Goal: Information Seeking & Learning: Learn about a topic

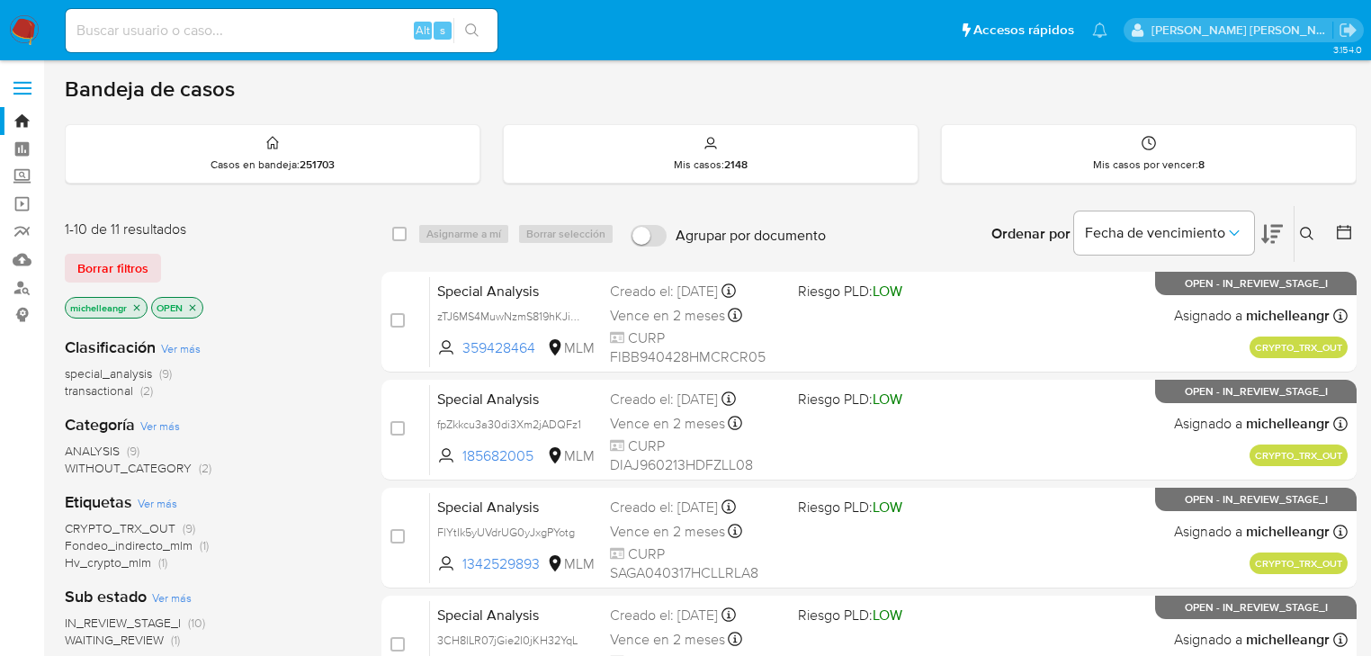
click at [130, 20] on input at bounding box center [282, 30] width 432 height 23
paste input "uKh4EUxBLTNBzF1LderHJ1Dq"
type input "uKh4EUxBLTNBzF1LderHJ1Dq"
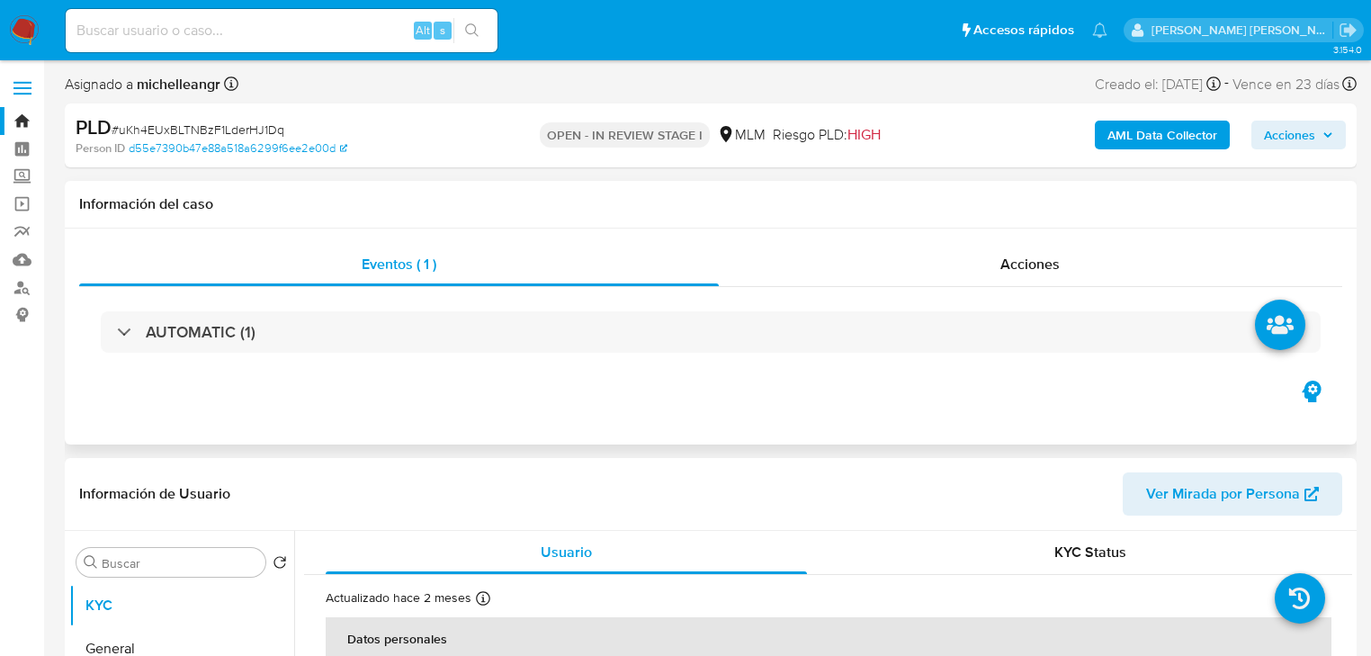
select select "10"
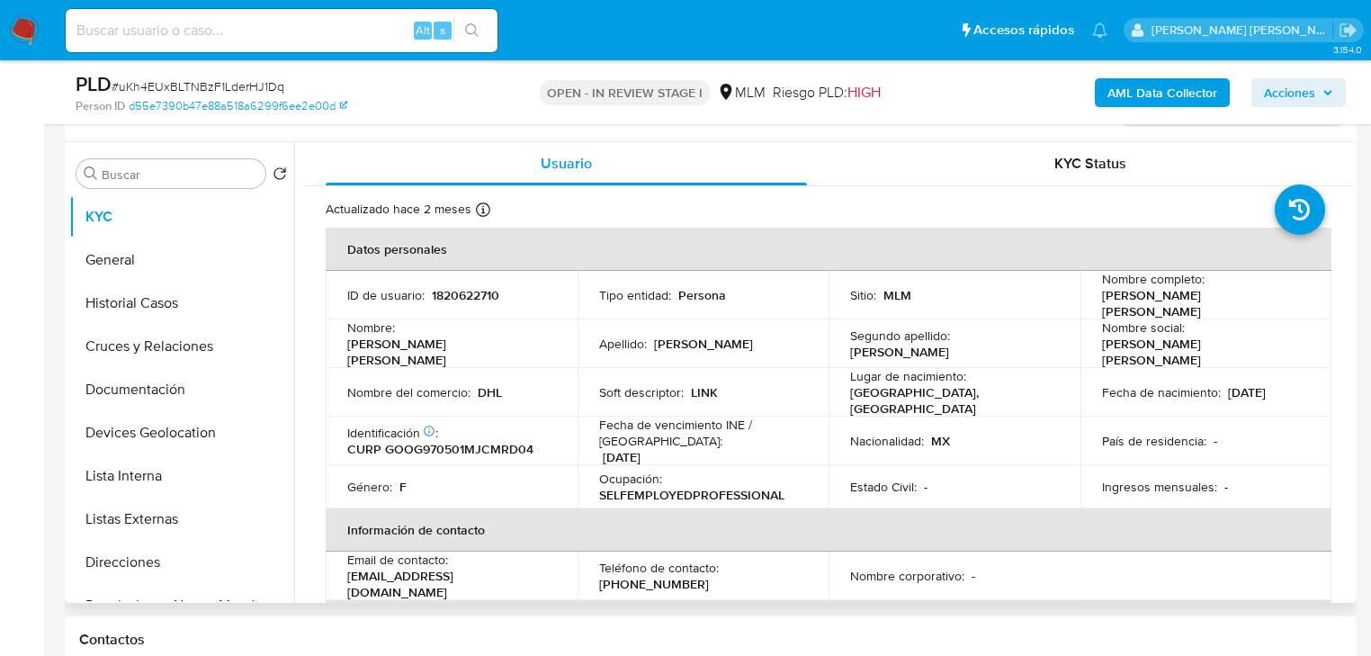
drag, startPoint x: 773, startPoint y: 378, endPoint x: 707, endPoint y: 472, distance: 114.3
click at [774, 384] on div "Soft descriptor : LINK" at bounding box center [703, 392] width 209 height 16
drag, startPoint x: 682, startPoint y: 481, endPoint x: 641, endPoint y: 482, distance: 41.4
click at [679, 487] on p "SELFEMPLOYEDPROFESSIONAL" at bounding box center [691, 495] width 185 height 16
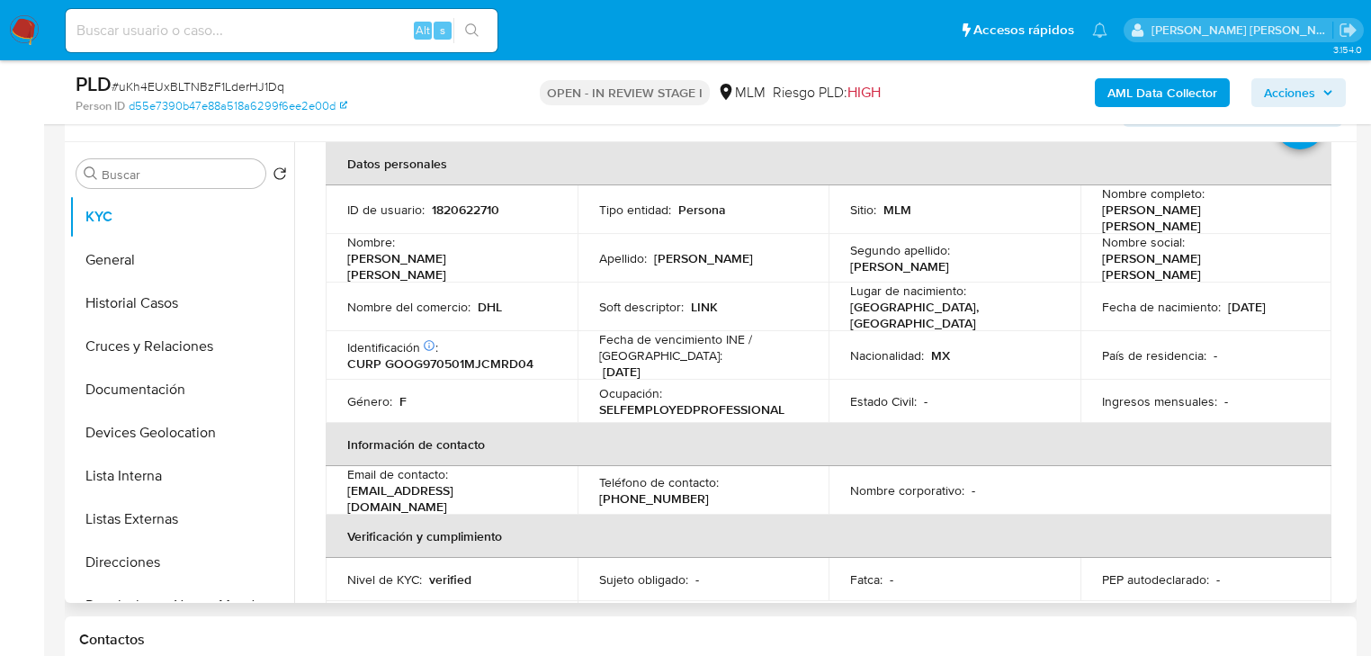
scroll to position [72, 0]
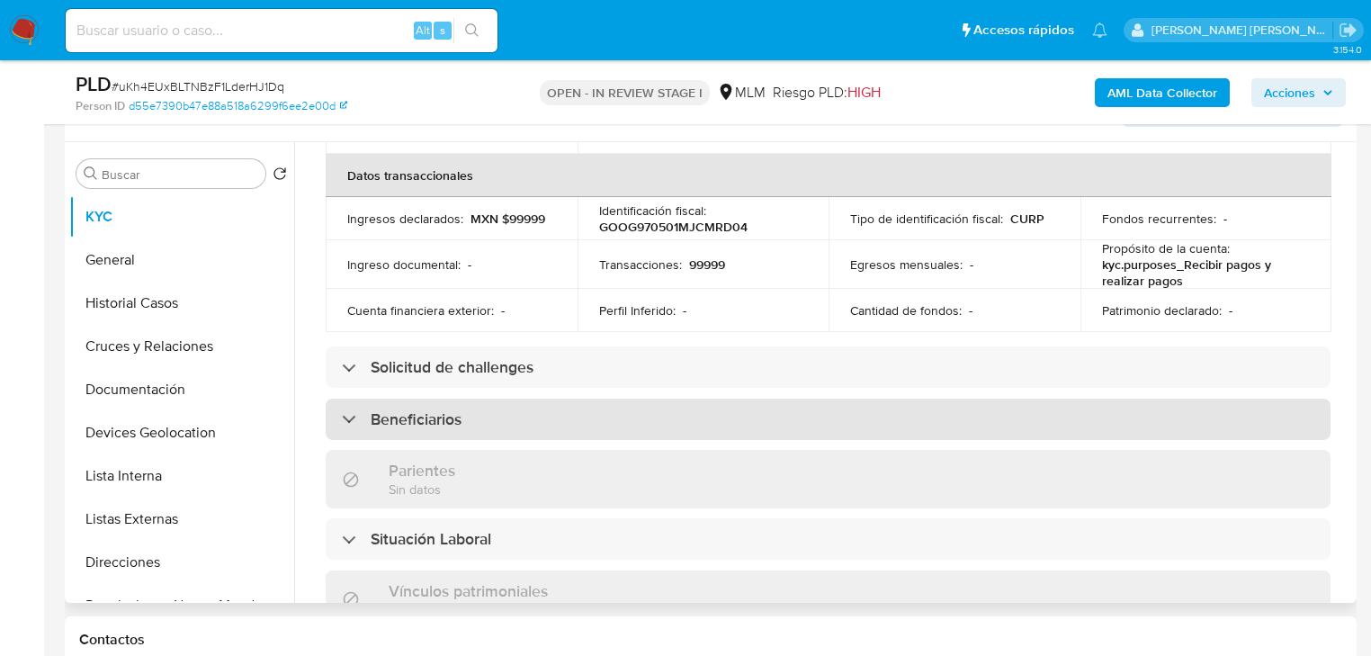
click at [687, 399] on div "Beneficiarios" at bounding box center [828, 419] width 1005 height 41
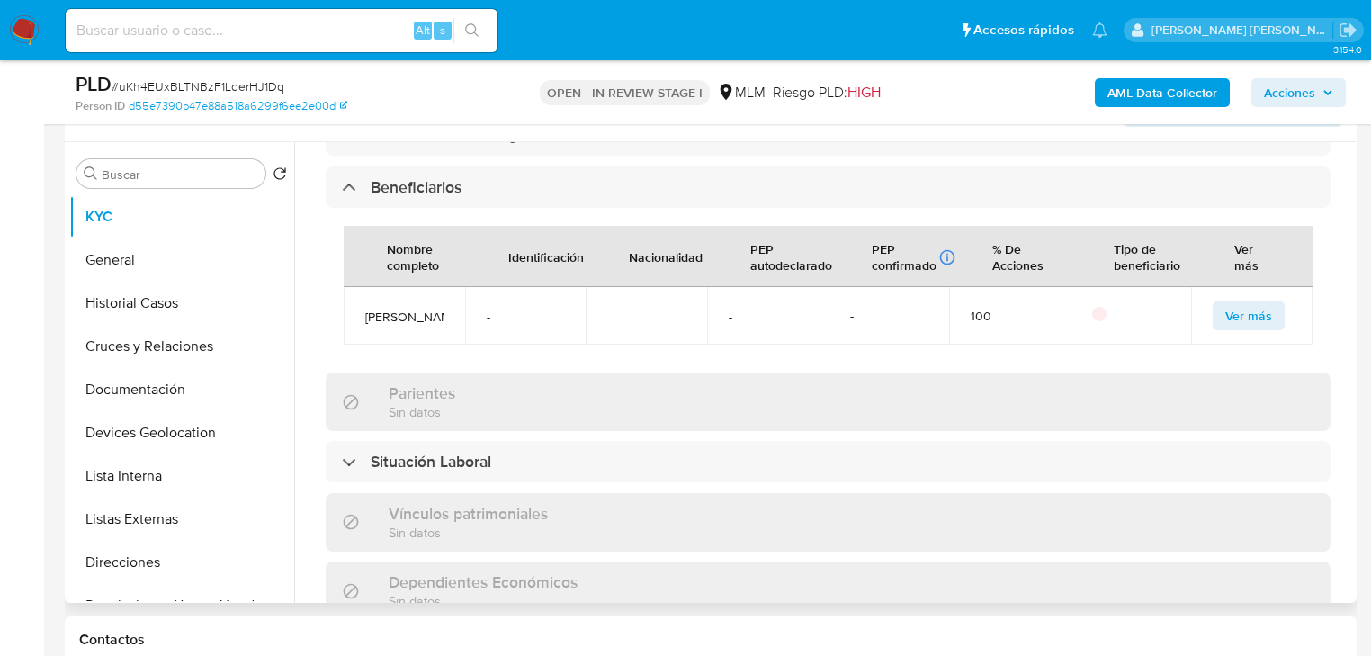
scroll to position [864, 0]
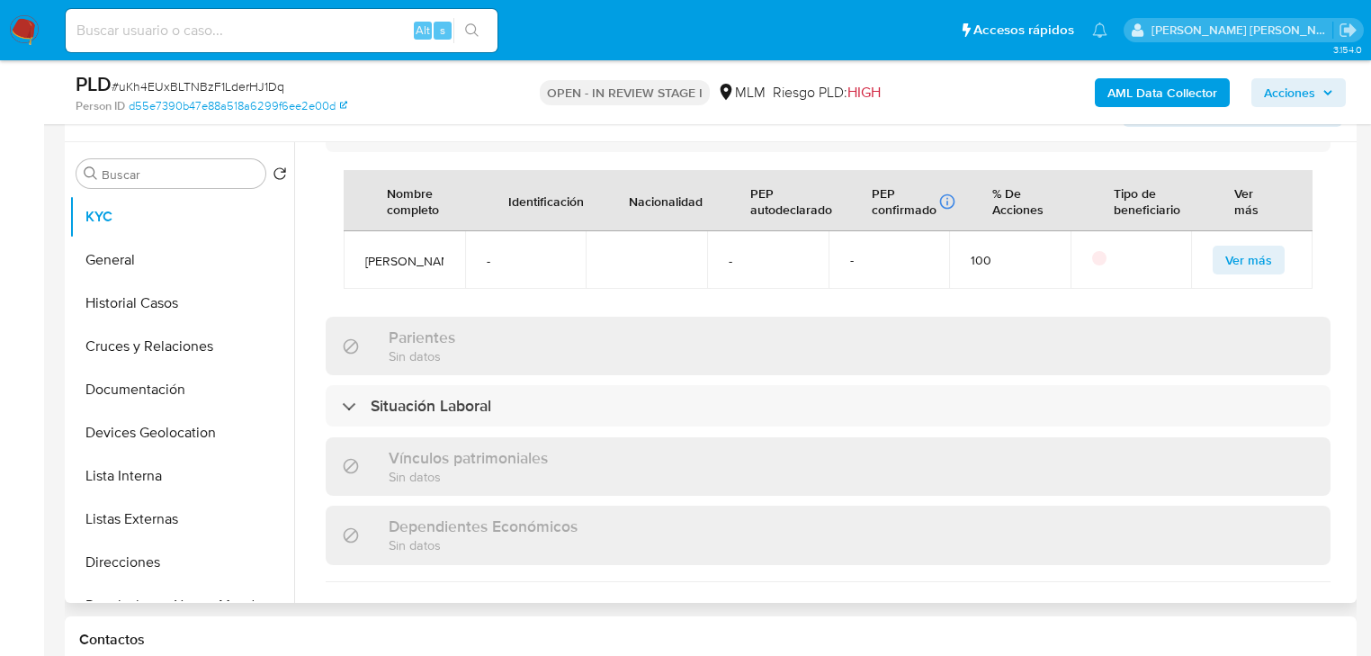
click at [1213, 257] on button "Ver más" at bounding box center [1249, 260] width 72 height 29
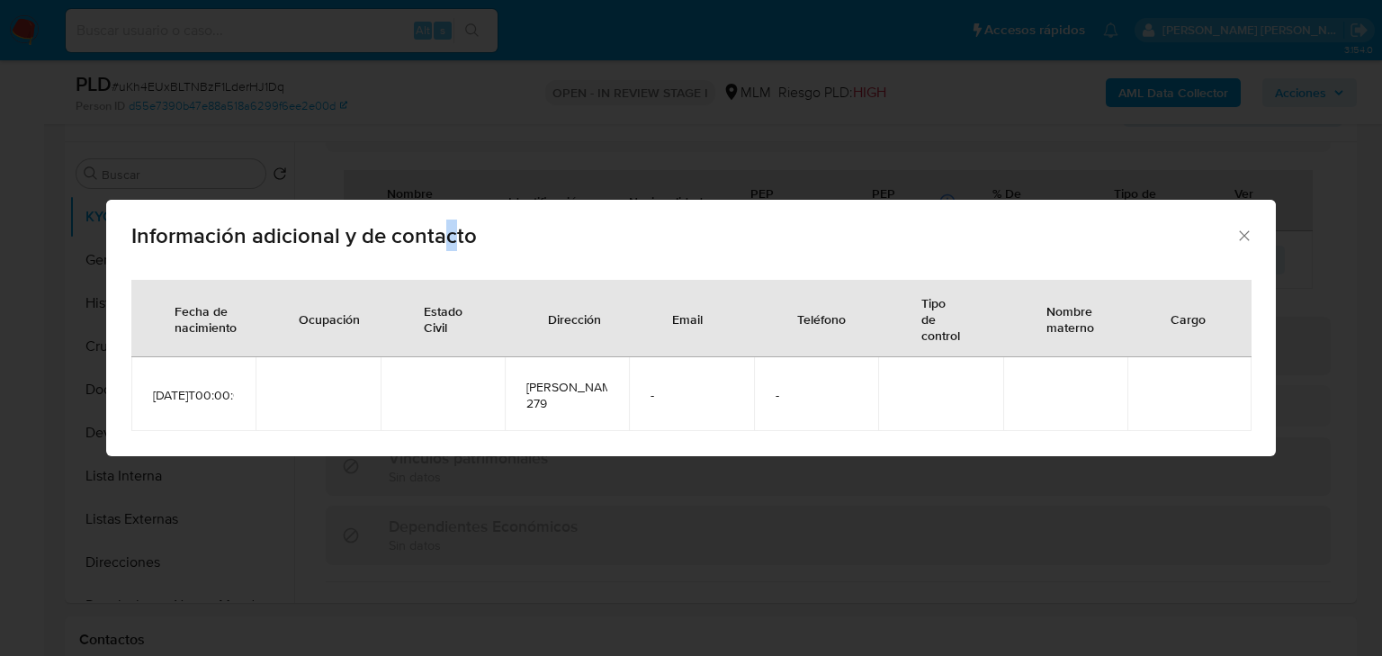
click at [454, 215] on div "Información adicional y de contacto" at bounding box center [691, 233] width 1170 height 66
click at [1248, 231] on icon "Cerrar" at bounding box center [1244, 235] width 10 height 10
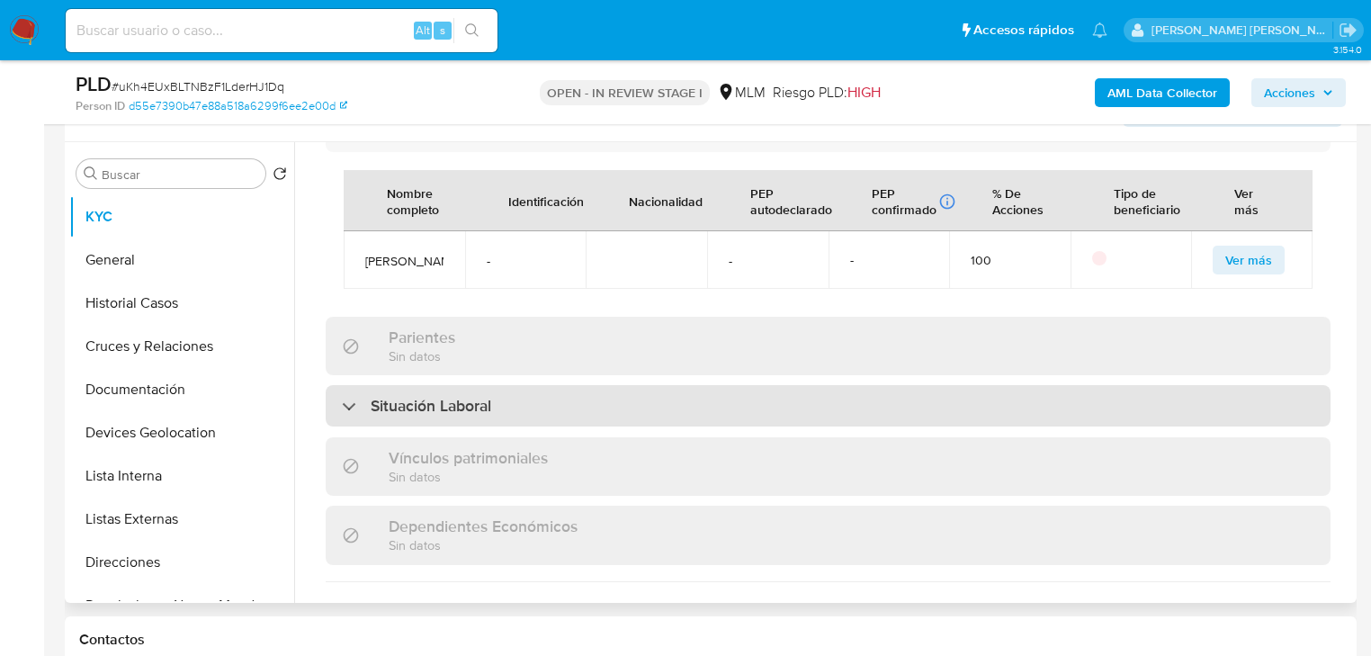
click at [408, 408] on div "Situación Laboral" at bounding box center [828, 405] width 1005 height 41
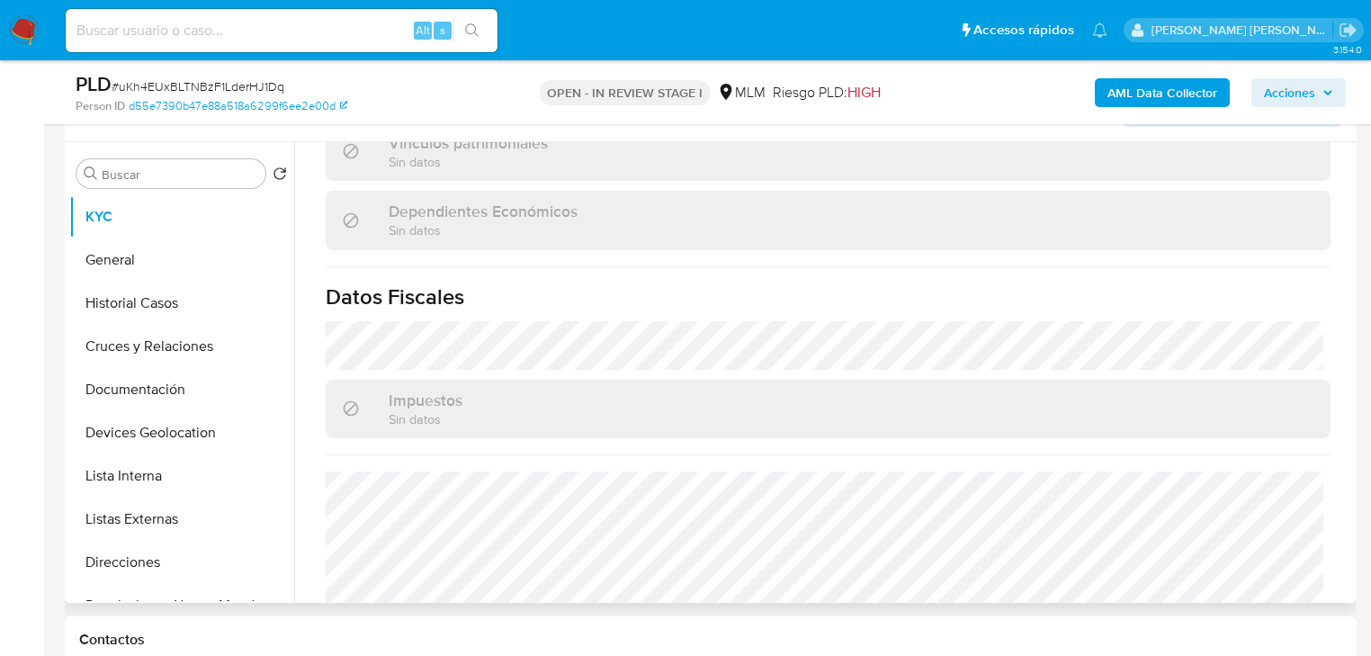
scroll to position [1559, 0]
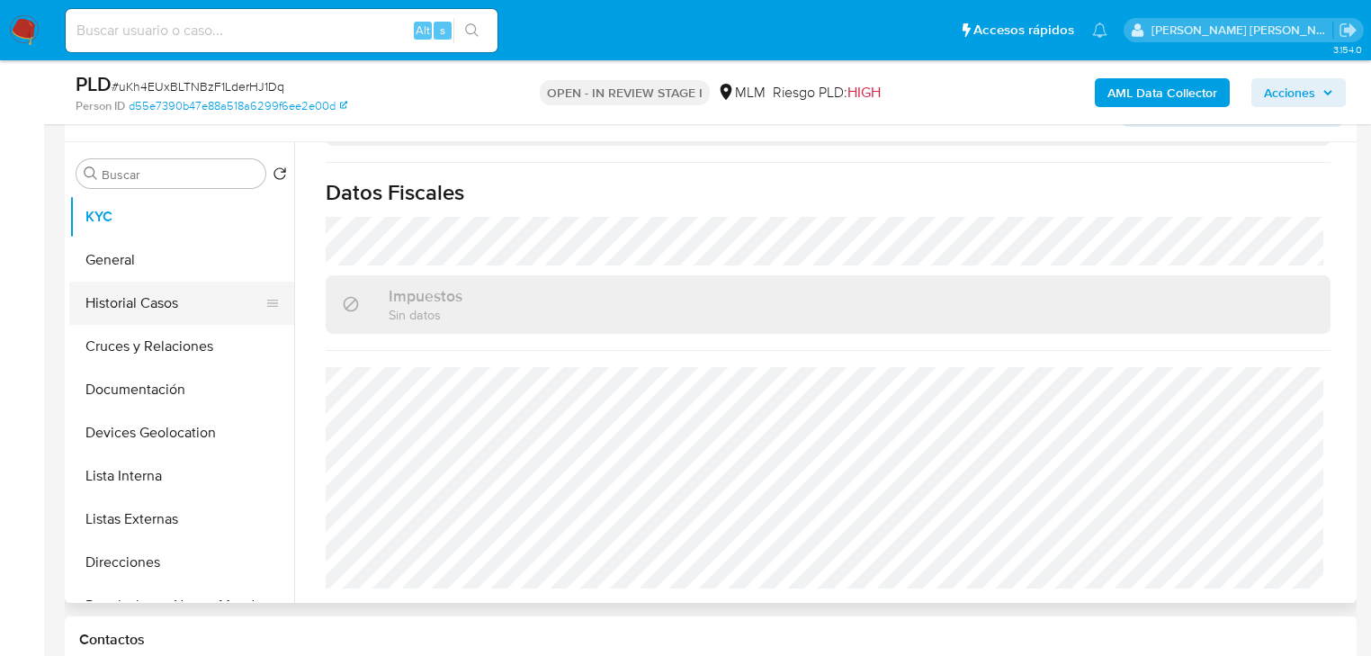
click at [189, 304] on button "Historial Casos" at bounding box center [174, 303] width 211 height 43
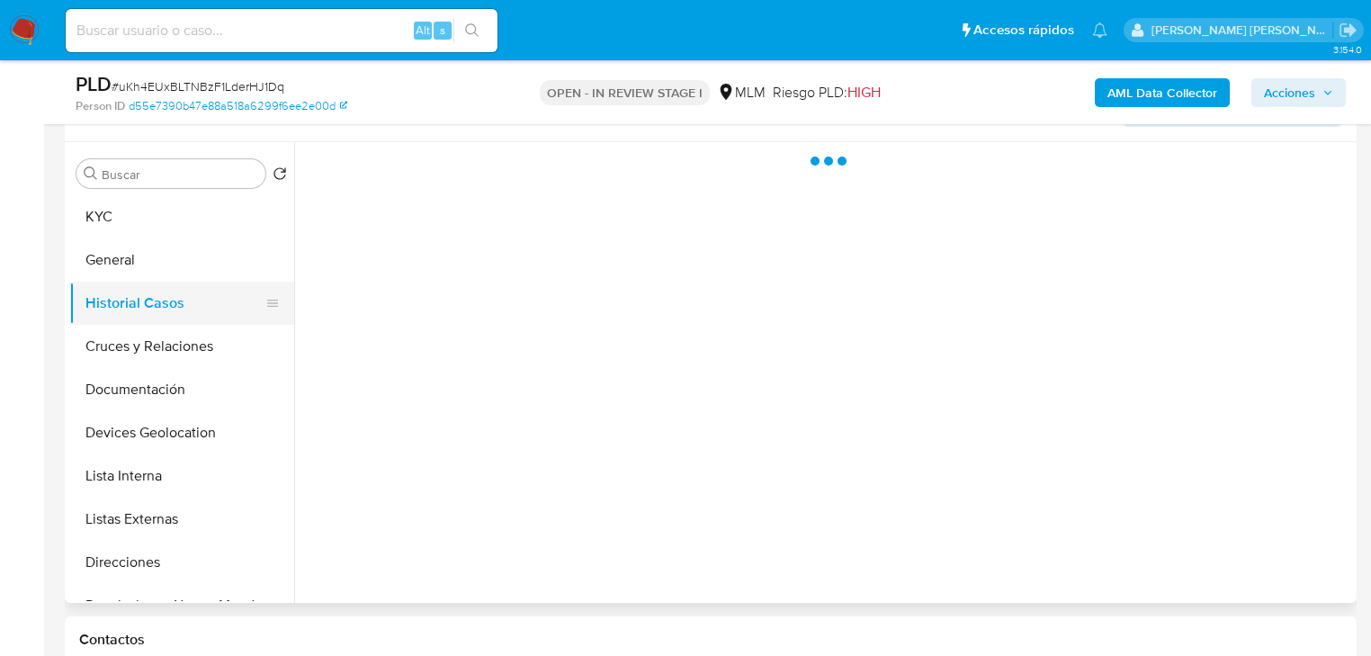
scroll to position [0, 0]
click at [132, 245] on button "General" at bounding box center [174, 259] width 211 height 43
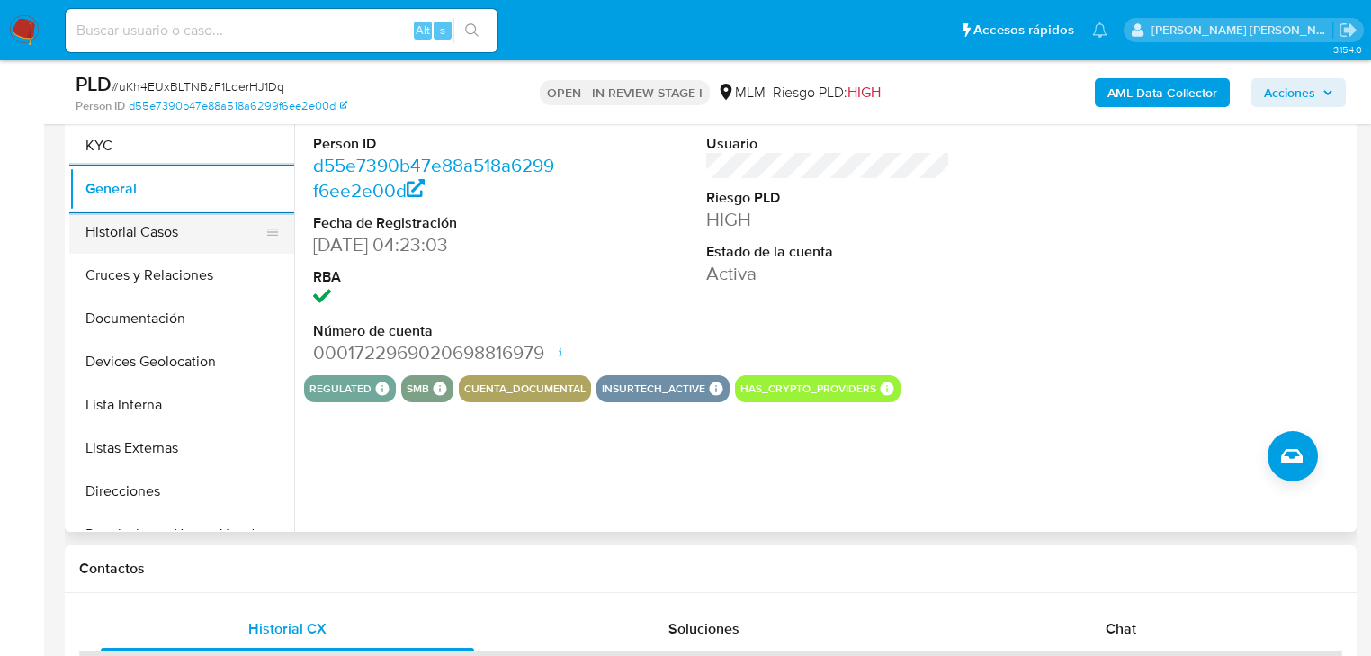
scroll to position [325, 0]
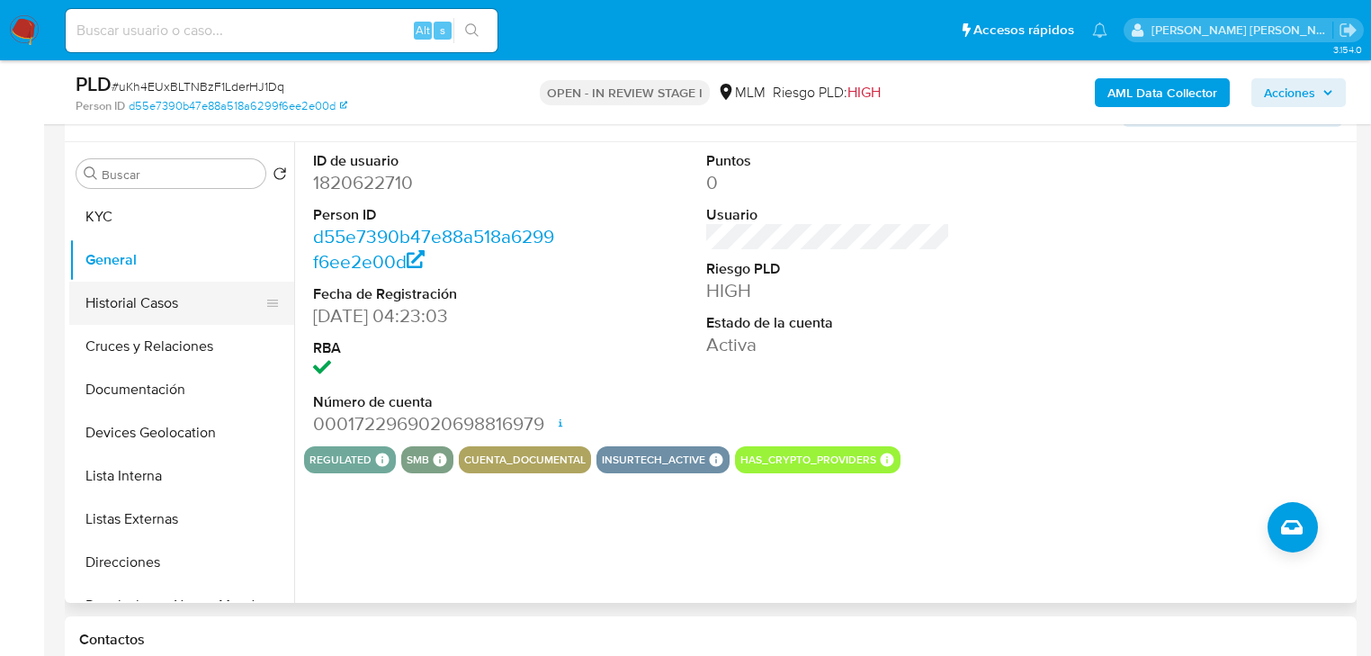
drag, startPoint x: 144, startPoint y: 302, endPoint x: 585, endPoint y: 305, distance: 440.9
click at [144, 300] on button "Historial Casos" at bounding box center [181, 303] width 225 height 43
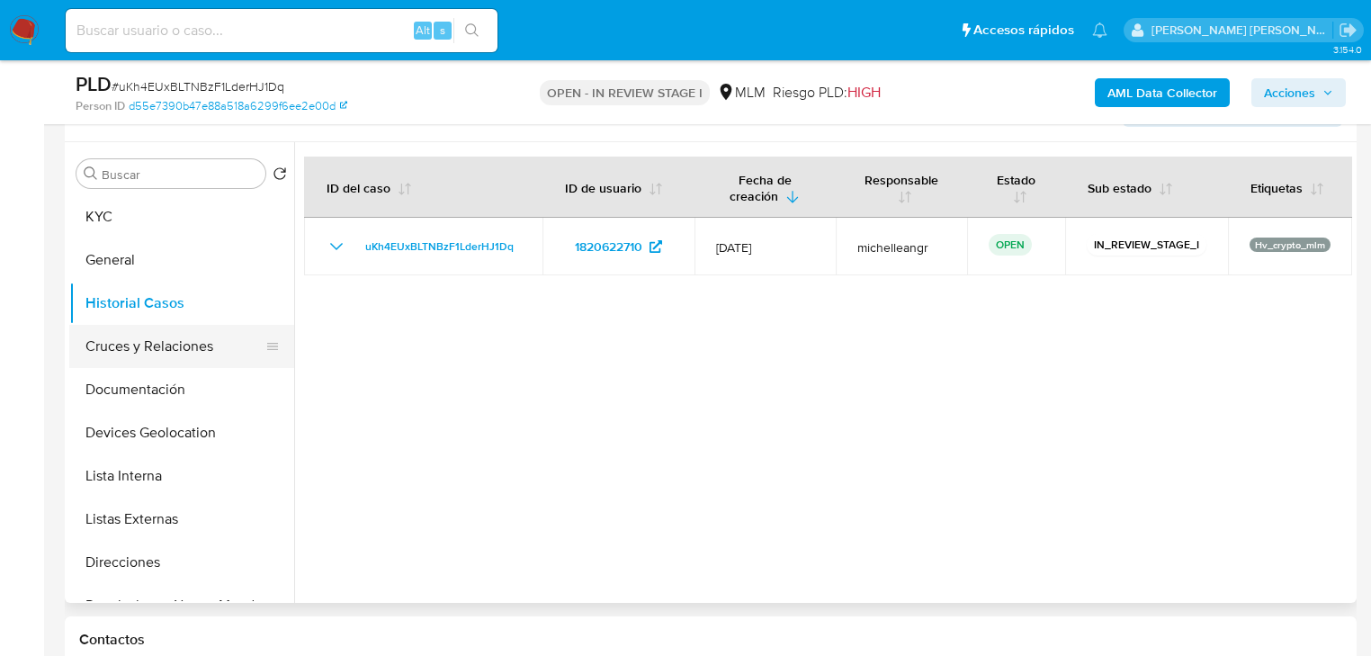
drag, startPoint x: 213, startPoint y: 360, endPoint x: 994, endPoint y: 577, distance: 810.6
click at [223, 355] on button "Cruces y Relaciones" at bounding box center [181, 346] width 225 height 43
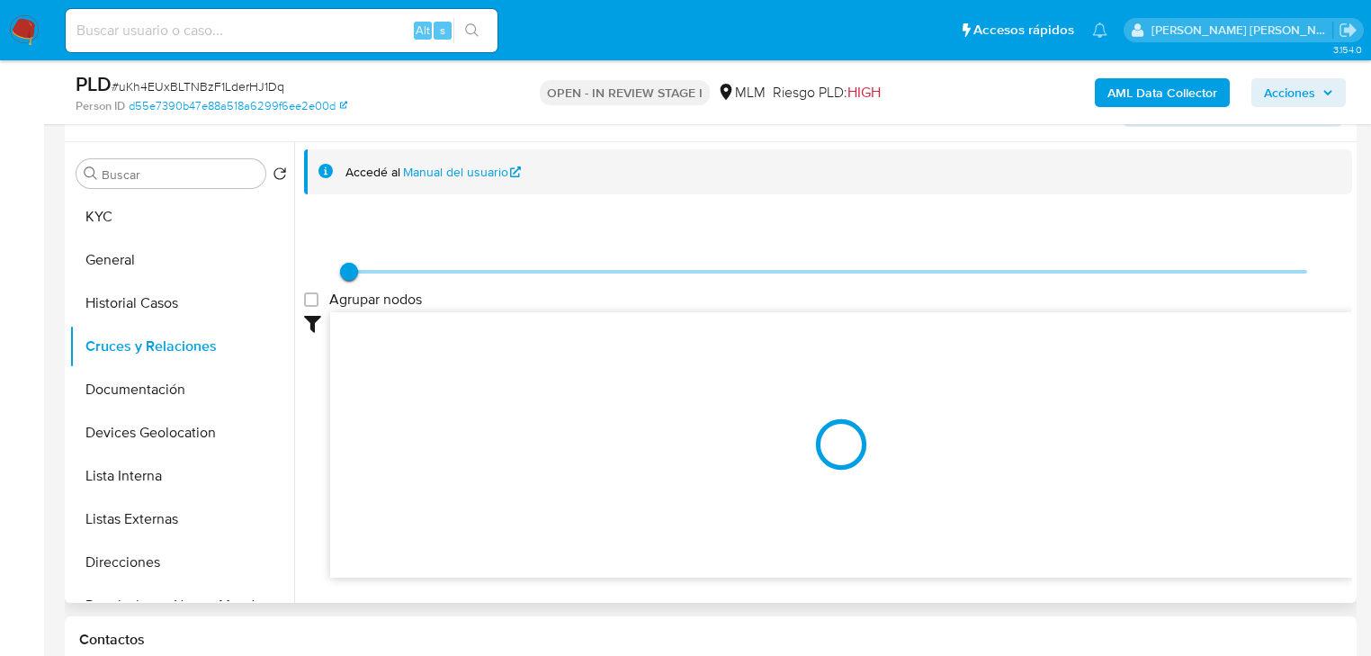
click at [547, 397] on div at bounding box center [841, 445] width 1022 height 266
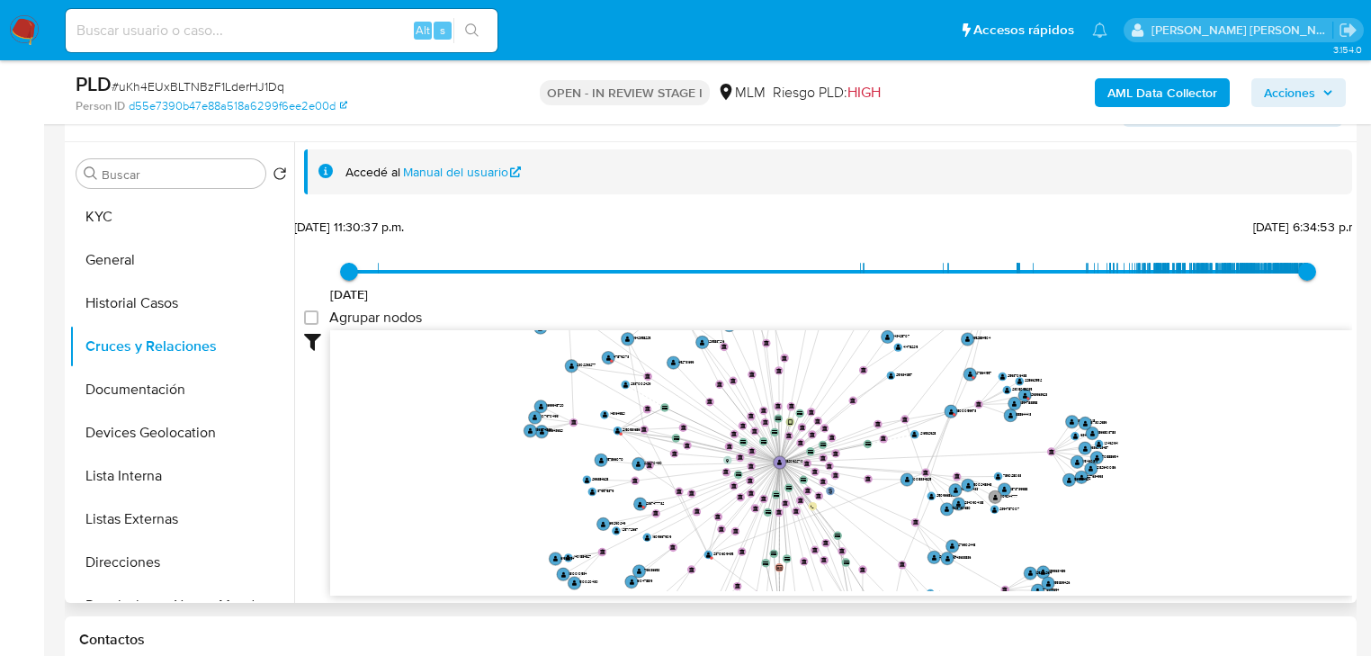
drag, startPoint x: 692, startPoint y: 471, endPoint x: 769, endPoint y: 447, distance: 80.8
click at [782, 447] on icon "phone-9608339179493c0427d21614fb426b43  phone-76eab1058f8da65b6759d59040aa6bea…" at bounding box center [841, 460] width 1022 height 261
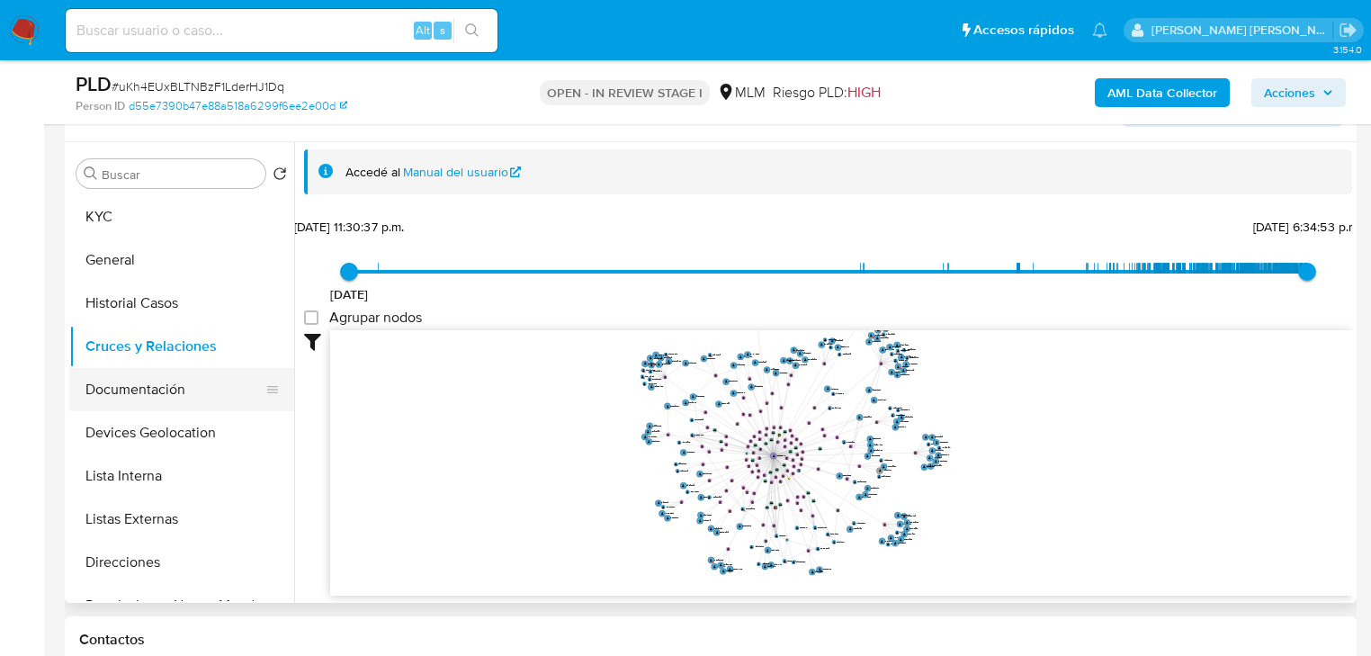
drag, startPoint x: 208, startPoint y: 382, endPoint x: 216, endPoint y: 392, distance: 13.5
click at [209, 382] on button "Documentación" at bounding box center [174, 389] width 211 height 43
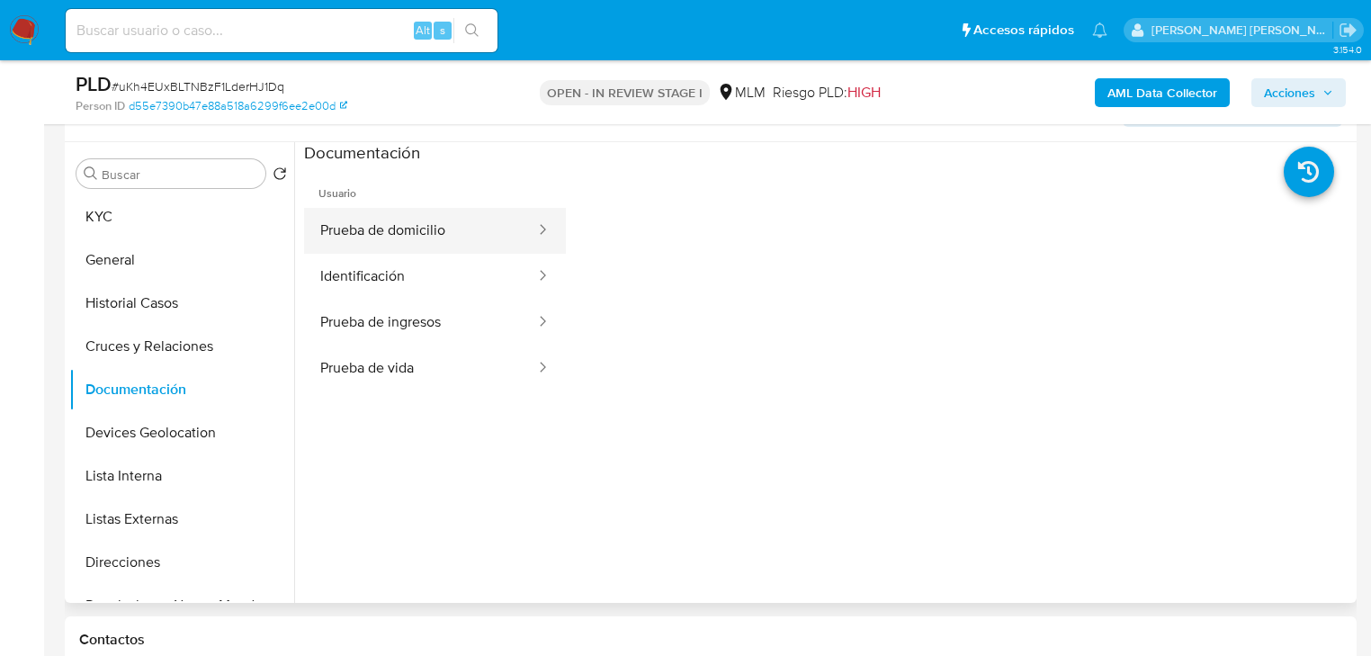
click at [445, 220] on button "Prueba de domicilio" at bounding box center [420, 231] width 233 height 46
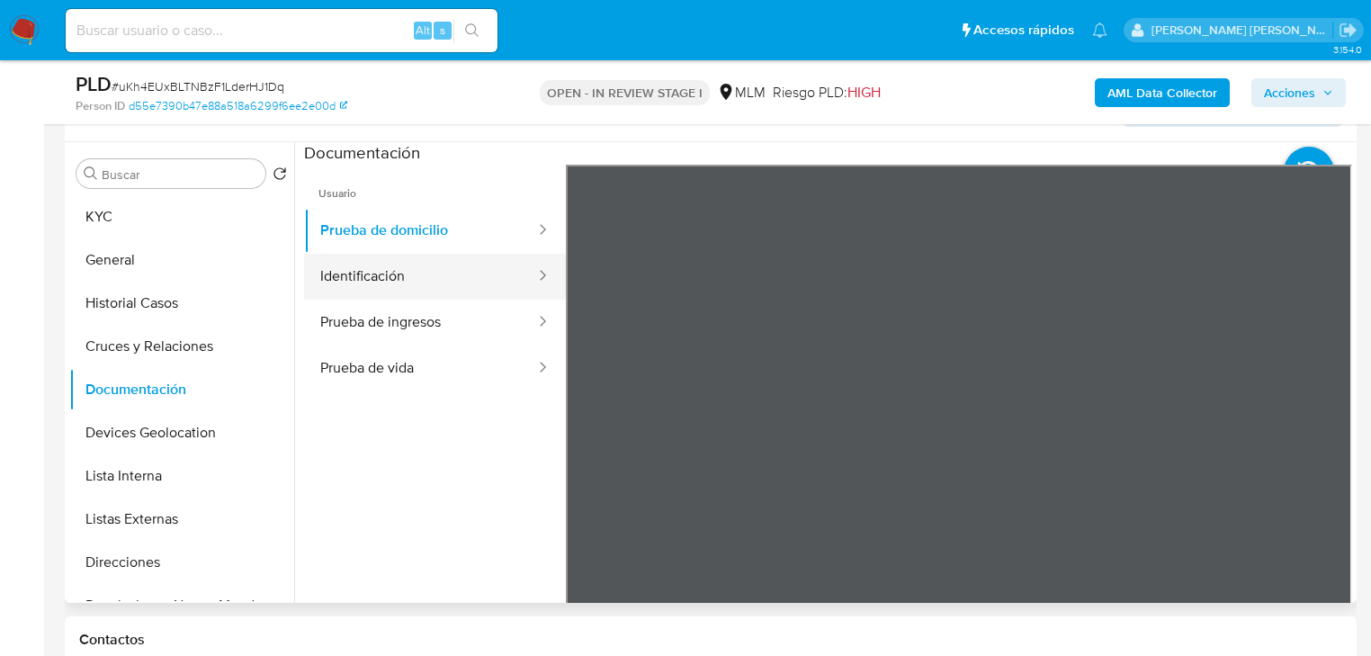
click at [451, 280] on button "Identificación" at bounding box center [420, 277] width 233 height 46
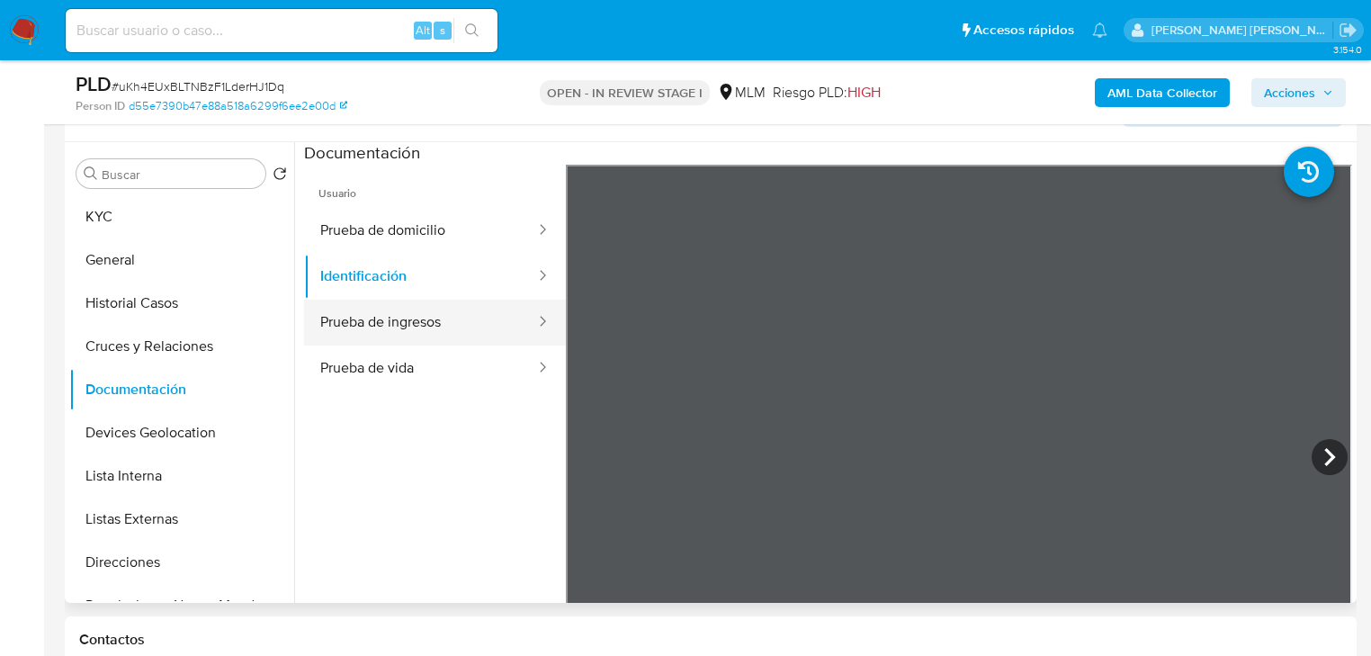
drag, startPoint x: 427, startPoint y: 300, endPoint x: 508, endPoint y: 319, distance: 83.4
click at [431, 300] on button "Prueba de ingresos" at bounding box center [420, 323] width 233 height 46
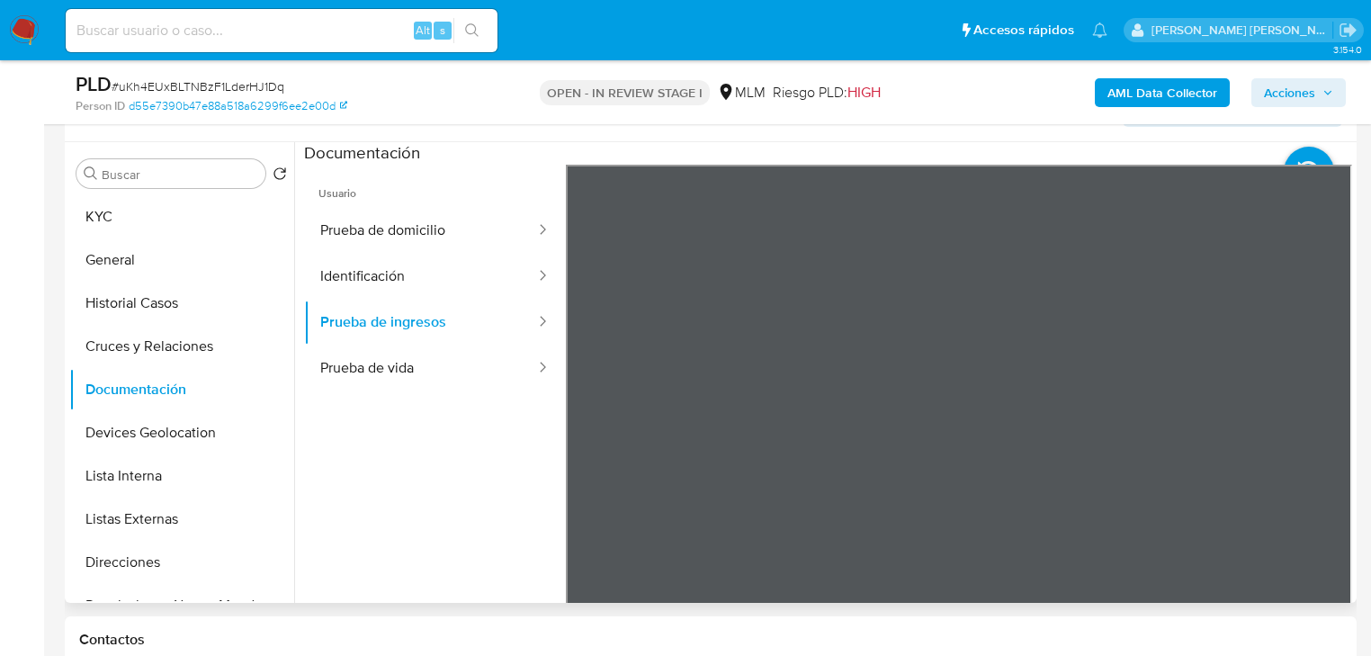
scroll to position [54, 0]
drag, startPoint x: 461, startPoint y: 373, endPoint x: 512, endPoint y: 367, distance: 51.6
click at [470, 368] on button "Prueba de vida" at bounding box center [420, 369] width 233 height 46
click at [189, 427] on button "Devices Geolocation" at bounding box center [174, 432] width 211 height 43
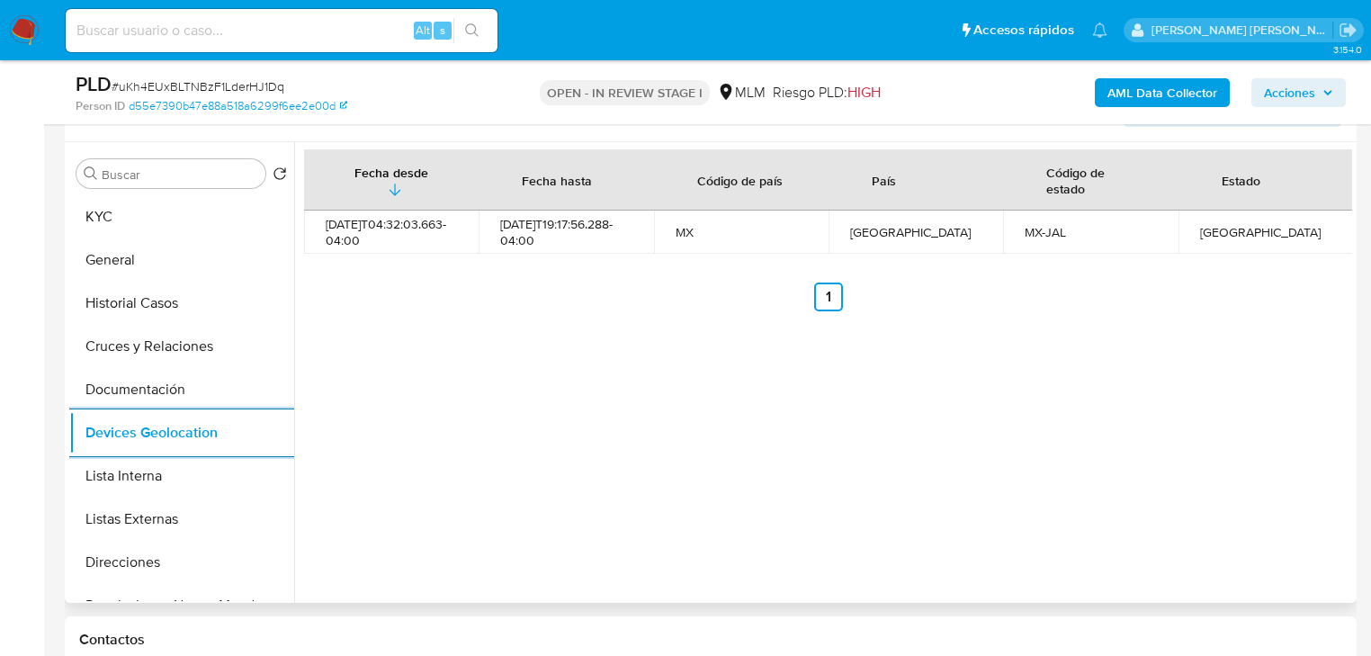
drag, startPoint x: 205, startPoint y: 531, endPoint x: 367, endPoint y: 494, distance: 166.1
click at [208, 526] on button "Listas Externas" at bounding box center [181, 519] width 225 height 43
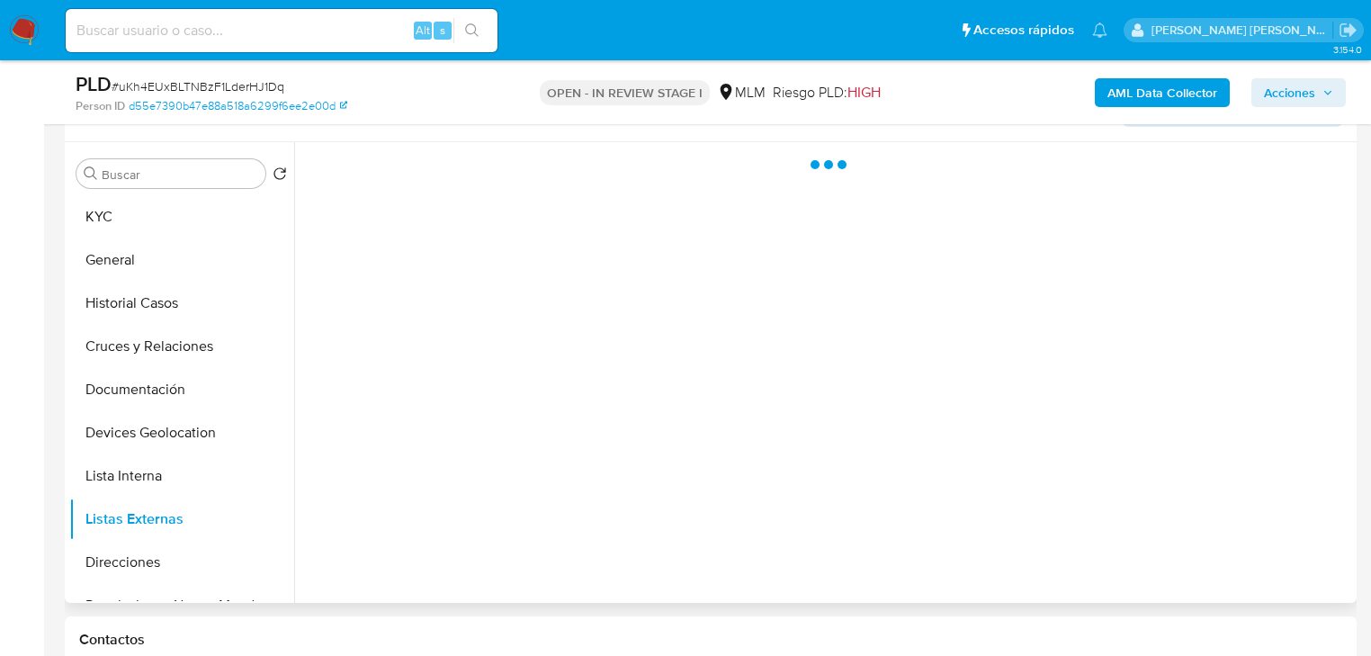
click at [644, 483] on div at bounding box center [823, 372] width 1058 height 461
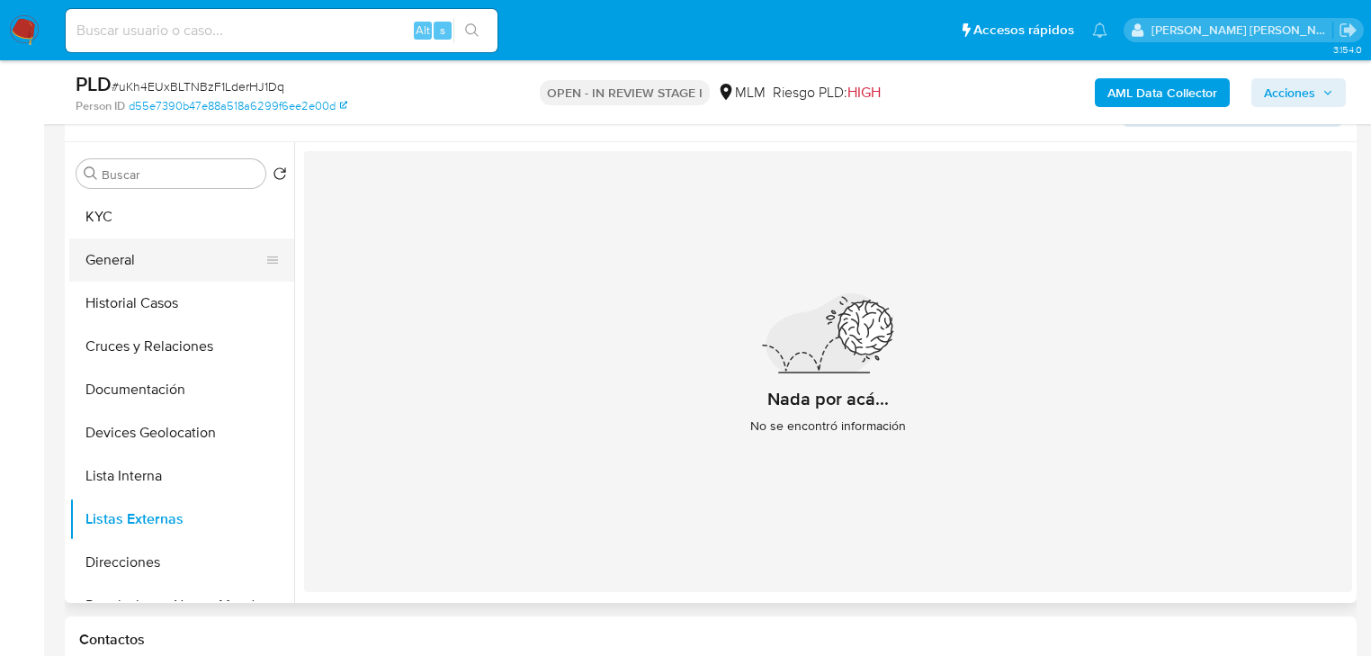
click at [112, 238] on button "General" at bounding box center [174, 259] width 211 height 43
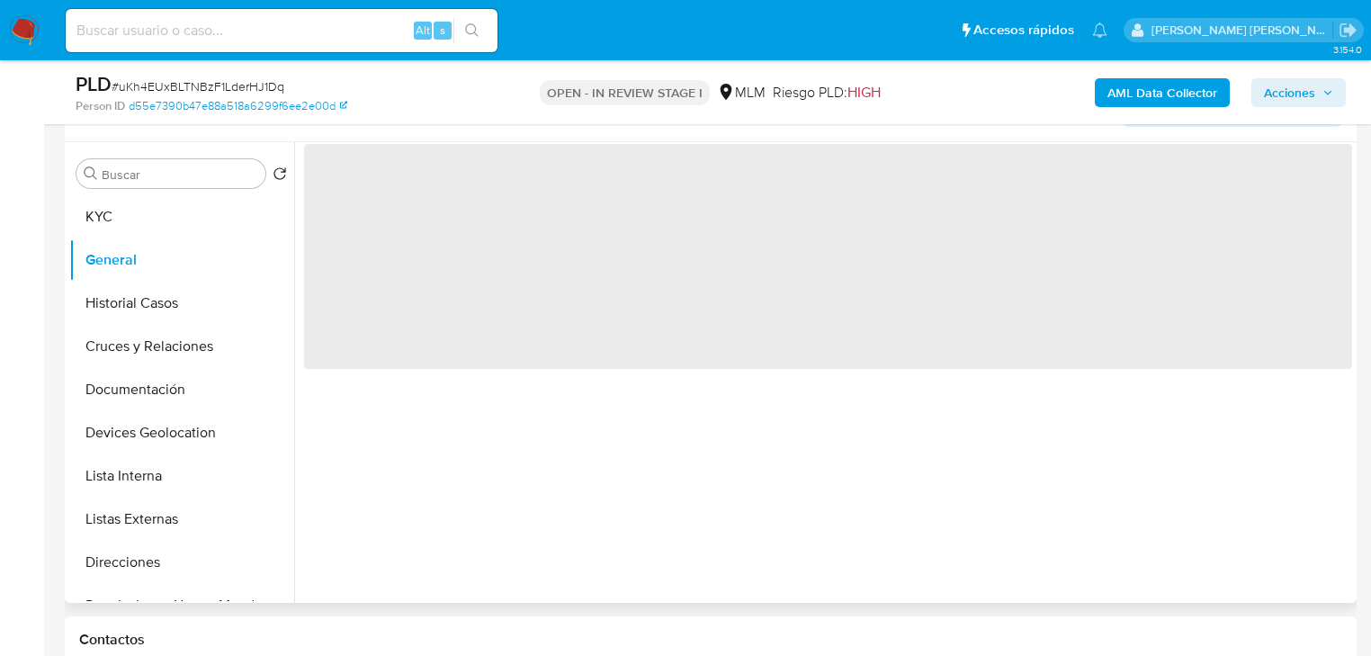
drag, startPoint x: 77, startPoint y: 208, endPoint x: 299, endPoint y: 243, distance: 224.1
click at [78, 208] on button "KYC" at bounding box center [181, 216] width 225 height 43
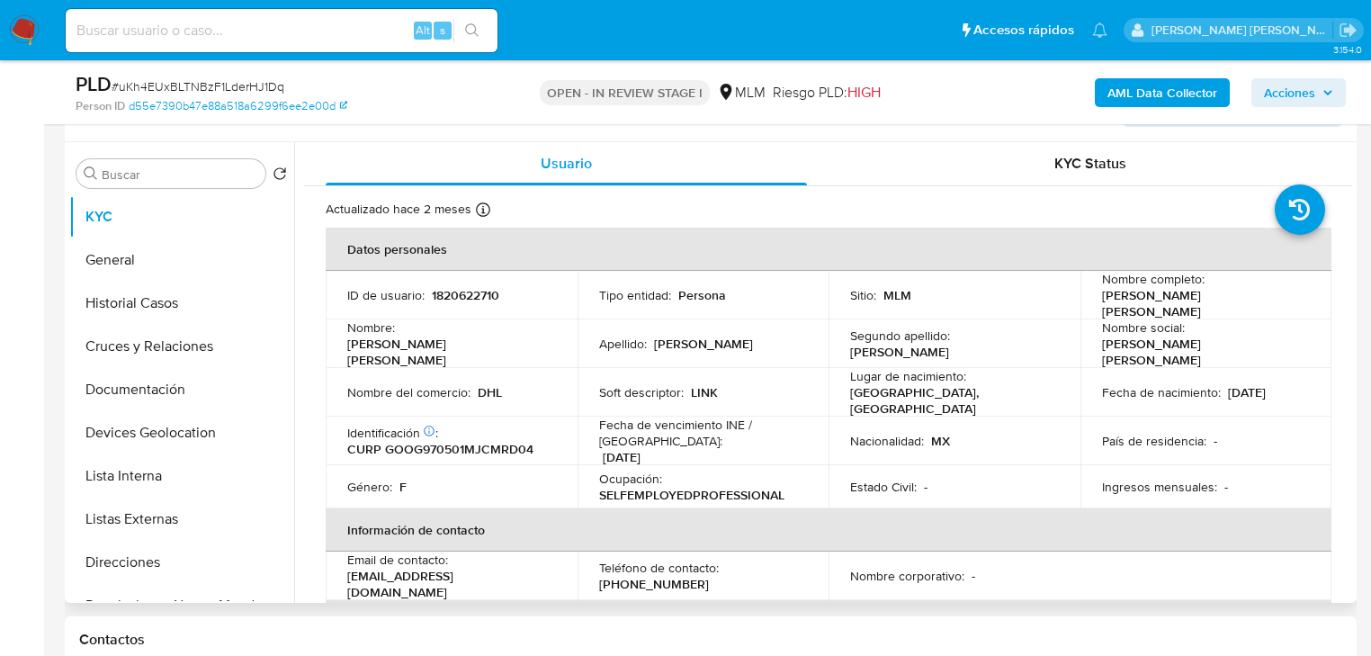
scroll to position [72, 0]
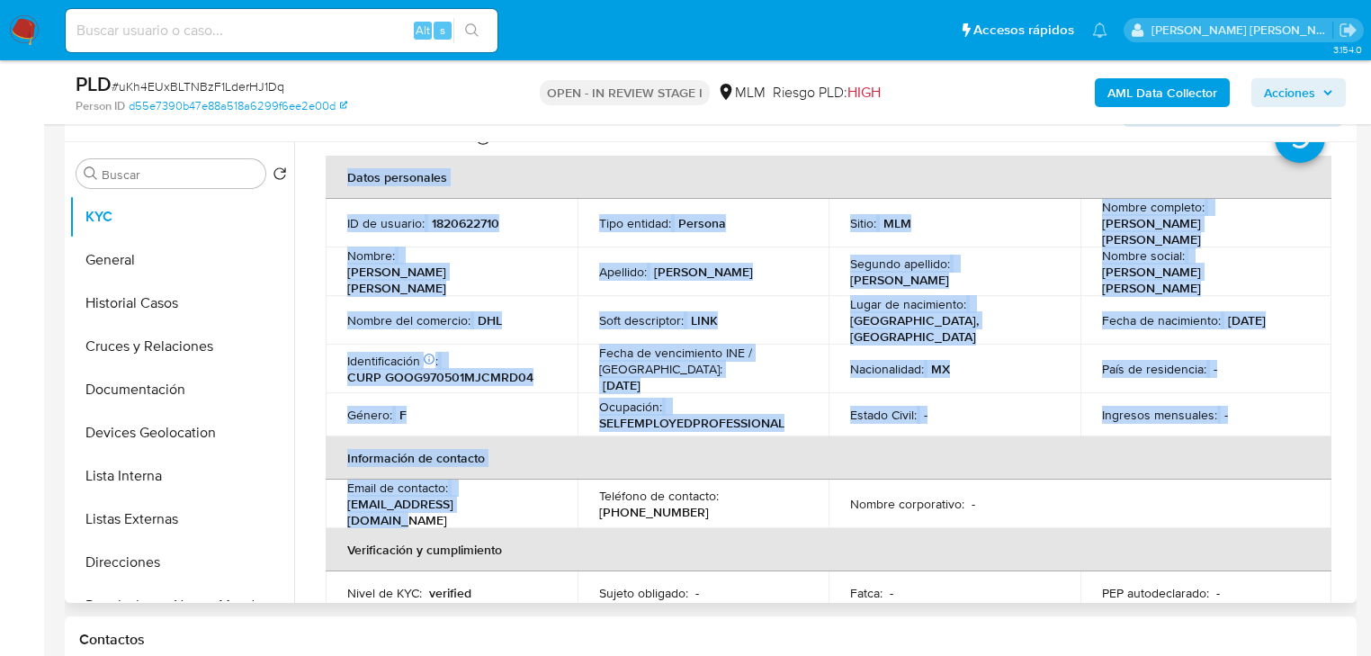
drag, startPoint x: 499, startPoint y: 493, endPoint x: 319, endPoint y: 498, distance: 180.0
drag, startPoint x: 475, startPoint y: 479, endPoint x: 484, endPoint y: 486, distance: 11.5
click at [477, 480] on div "Email de contacto : [EMAIL_ADDRESS][DOMAIN_NAME]" at bounding box center [451, 504] width 209 height 49
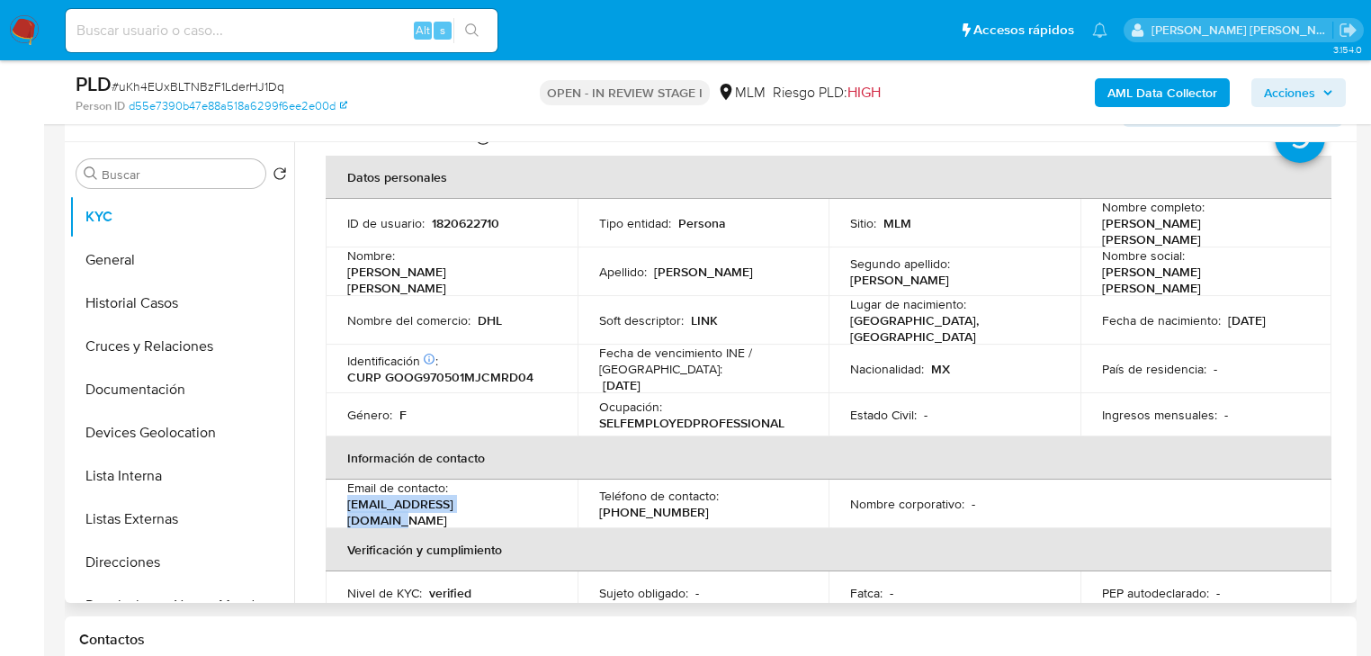
drag, startPoint x: 490, startPoint y: 507, endPoint x: 383, endPoint y: 354, distance: 186.7
click at [331, 502] on td "Email de contacto : [EMAIL_ADDRESS][DOMAIN_NAME]" at bounding box center [452, 504] width 252 height 49
copy p "[EMAIL_ADDRESS][DOMAIN_NAME]"
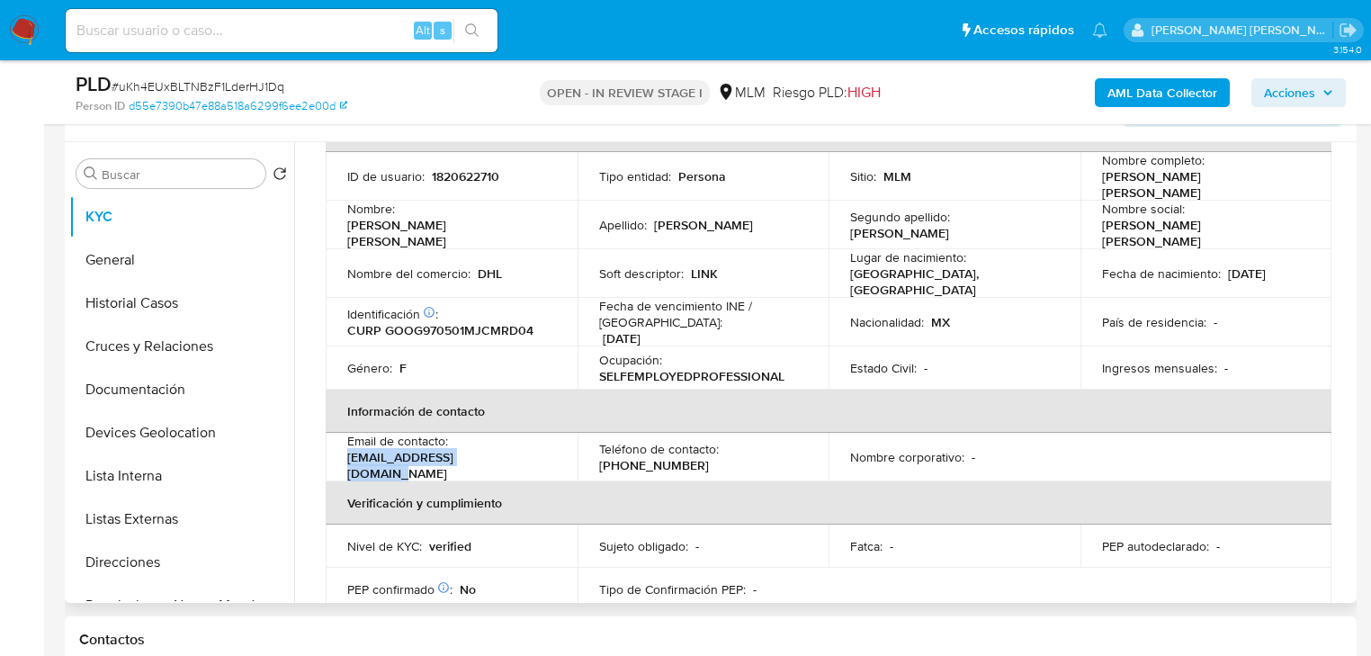
scroll to position [144, 0]
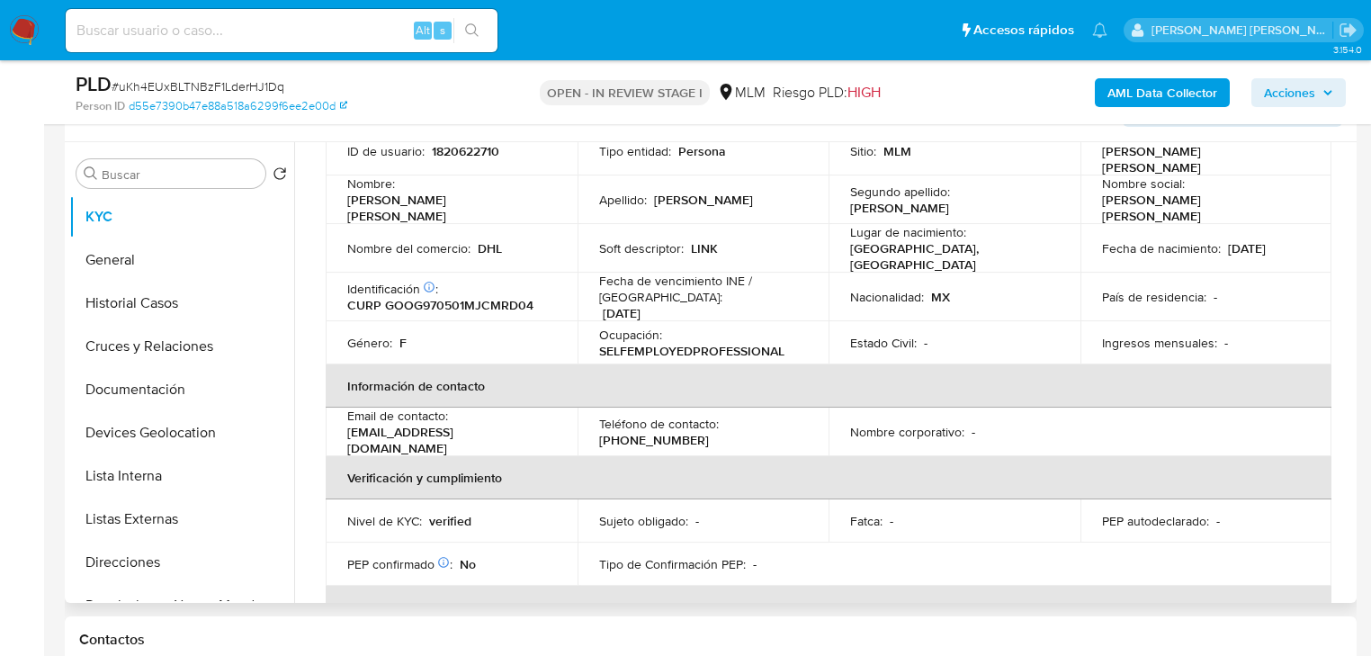
click at [650, 432] on p "[PHONE_NUMBER]" at bounding box center [654, 440] width 110 height 16
copy p "30336793"
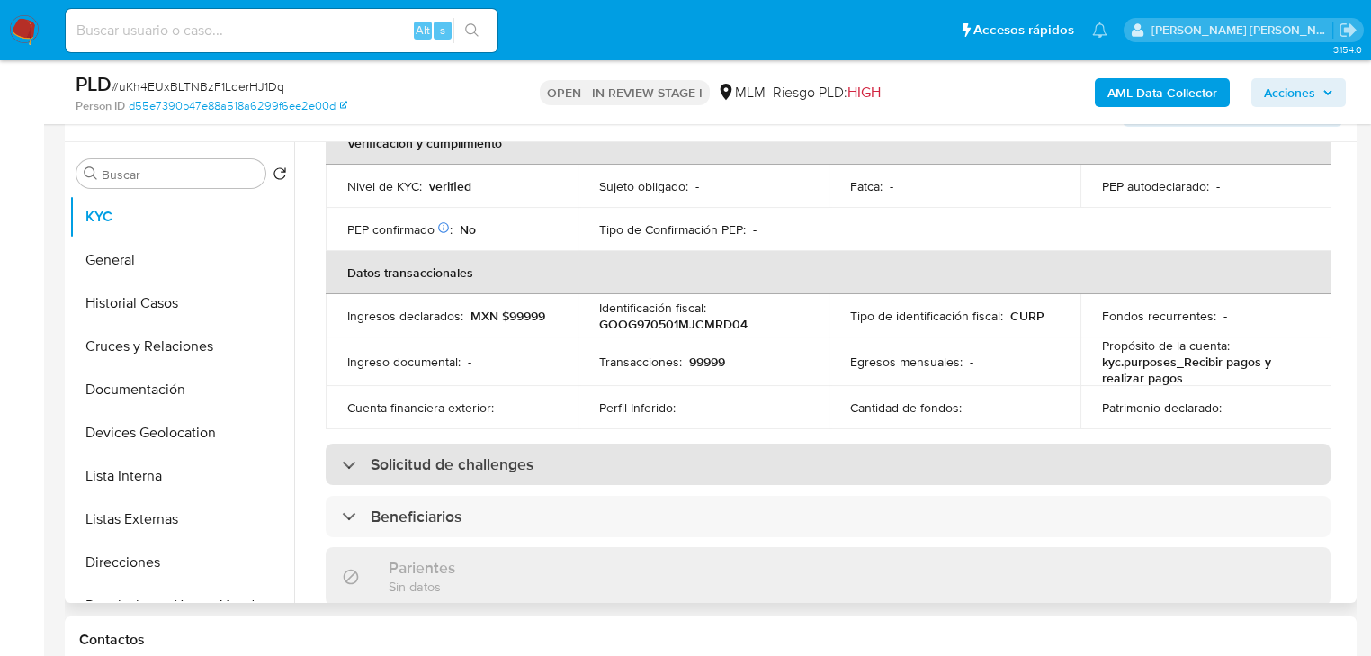
scroll to position [504, 0]
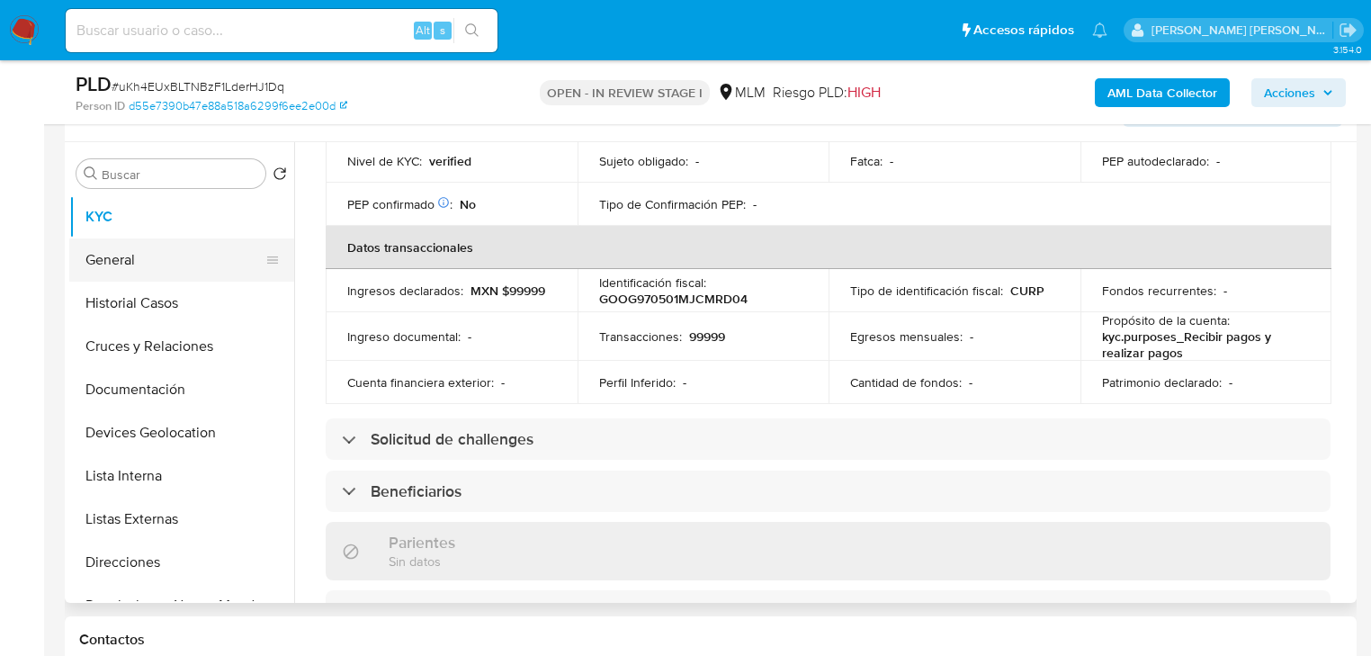
click at [177, 288] on button "Historial Casos" at bounding box center [181, 303] width 225 height 43
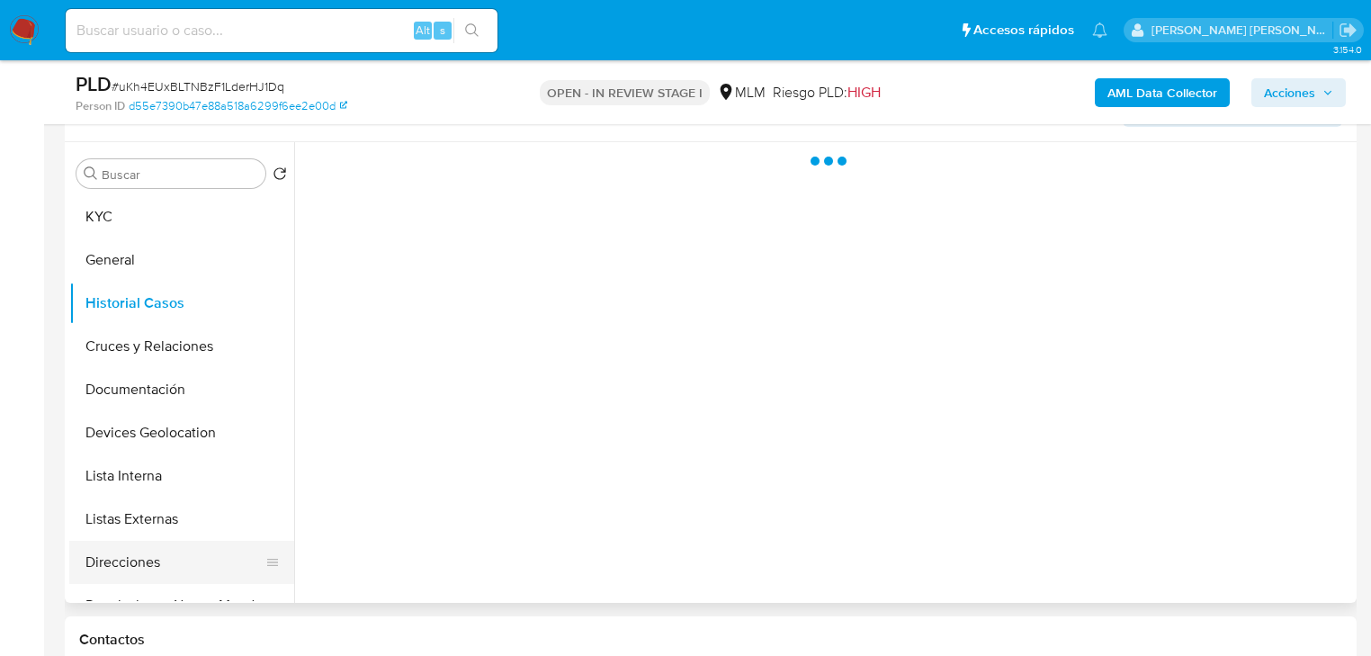
click at [155, 571] on button "Direcciones" at bounding box center [174, 562] width 211 height 43
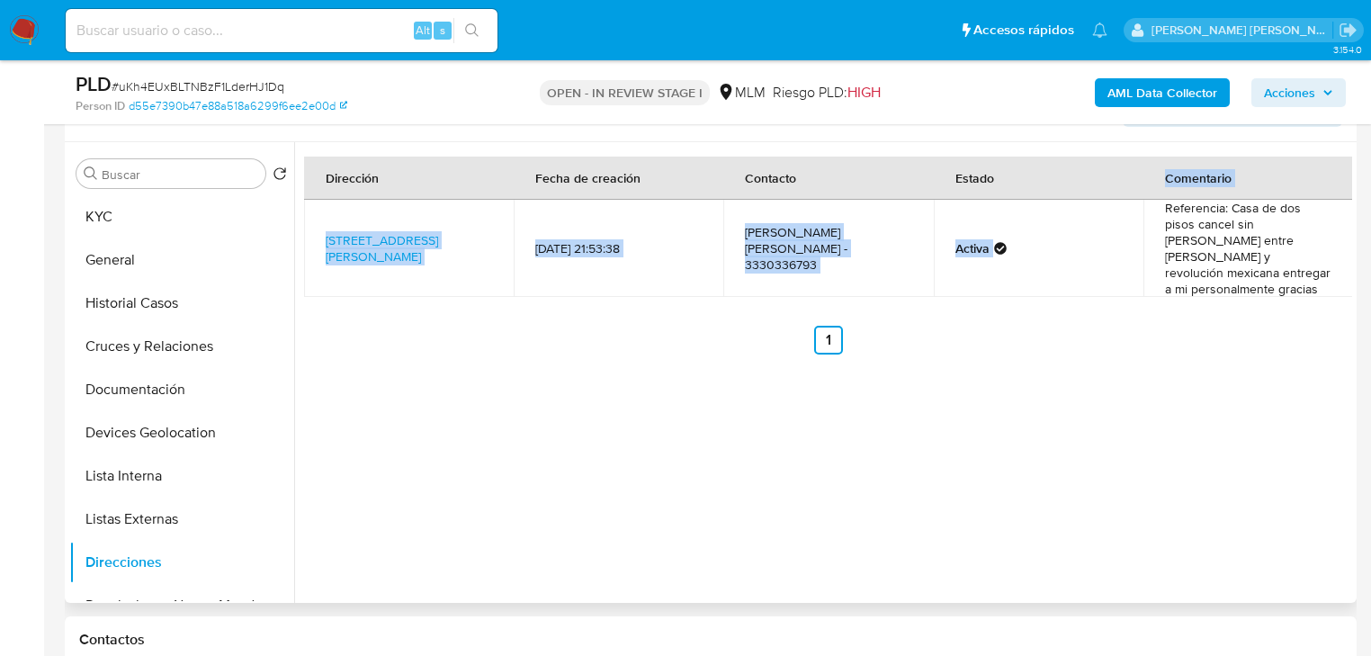
drag, startPoint x: 1095, startPoint y: 197, endPoint x: 1137, endPoint y: 199, distance: 42.3
click at [1137, 199] on table "Dirección Fecha de creación Contacto Estado Comentario [STREET_ADDRESS][PERSON_…" at bounding box center [828, 227] width 1049 height 140
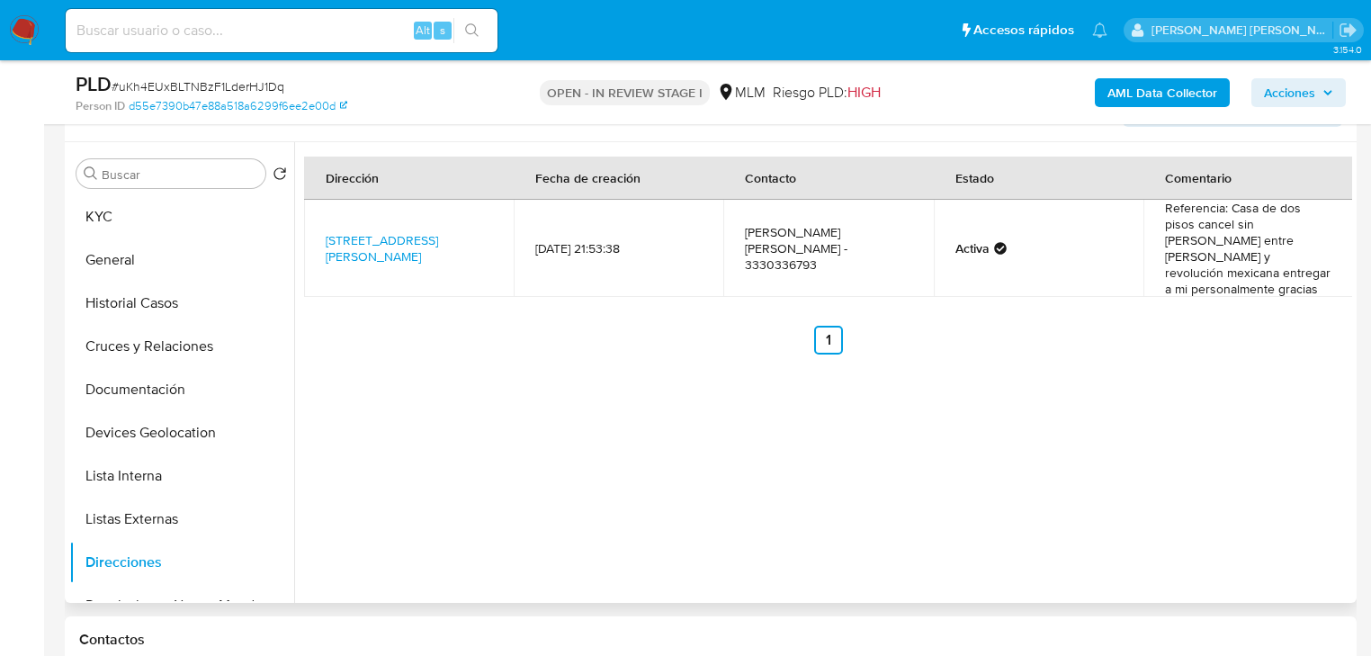
click at [1236, 209] on td "Referencia: Casa de dos pisos cancel sin [PERSON_NAME] entre [PERSON_NAME] y re…" at bounding box center [1249, 248] width 210 height 97
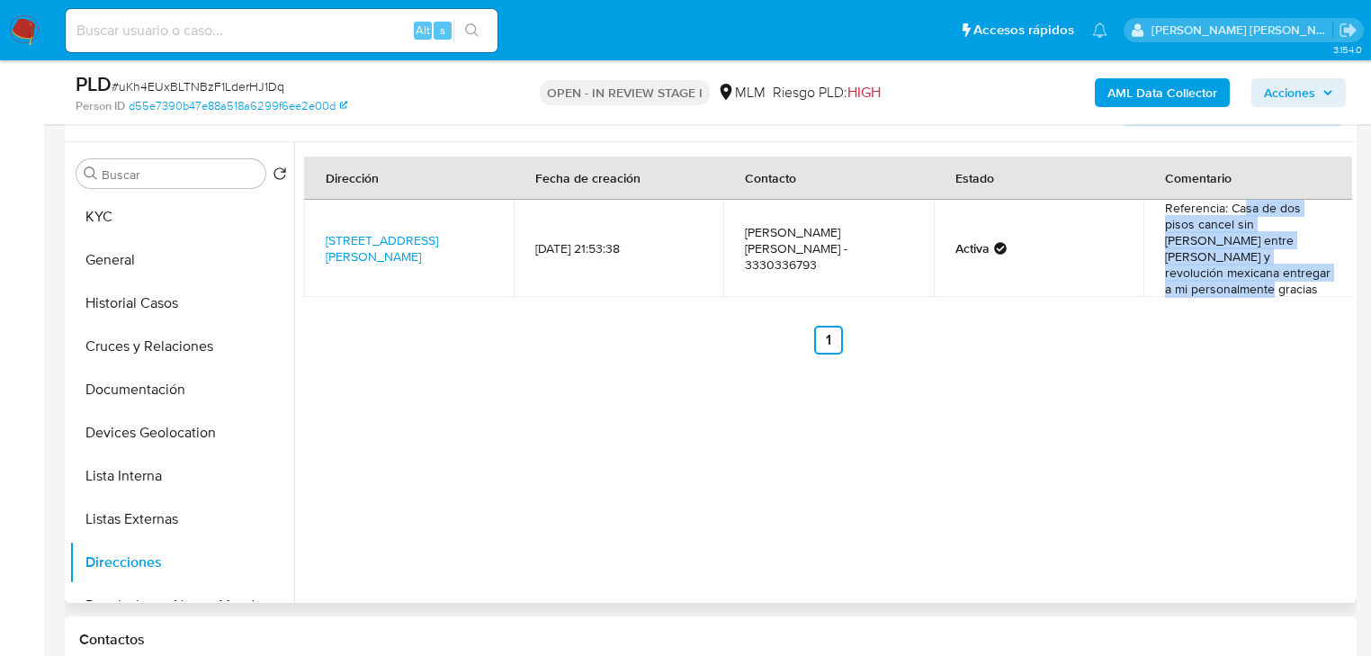
drag, startPoint x: 1239, startPoint y: 210, endPoint x: 1281, endPoint y: 277, distance: 79.6
click at [1281, 277] on td "Referencia: Casa de dos pisos cancel sin [PERSON_NAME] entre [PERSON_NAME] y re…" at bounding box center [1249, 248] width 210 height 97
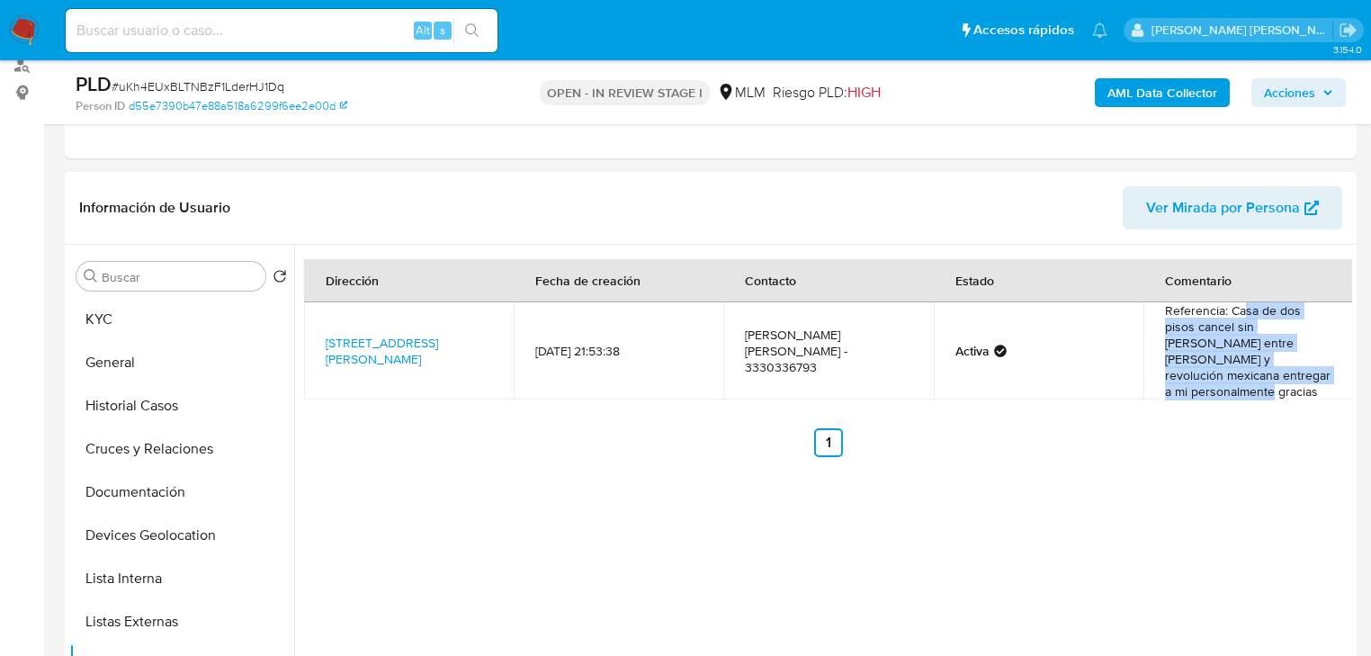
scroll to position [325, 0]
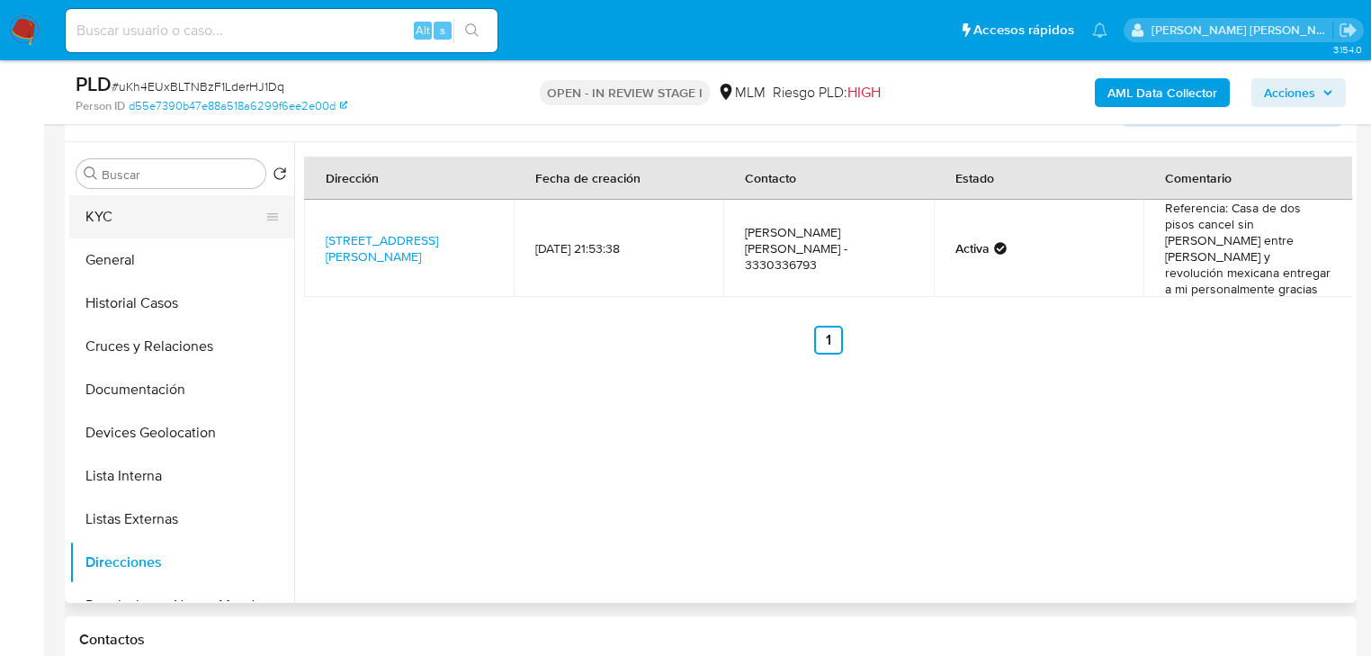
drag, startPoint x: 143, startPoint y: 183, endPoint x: 146, endPoint y: 208, distance: 25.3
click at [144, 183] on div "Buscar" at bounding box center [170, 173] width 189 height 29
click at [123, 222] on button "KYC" at bounding box center [174, 216] width 211 height 43
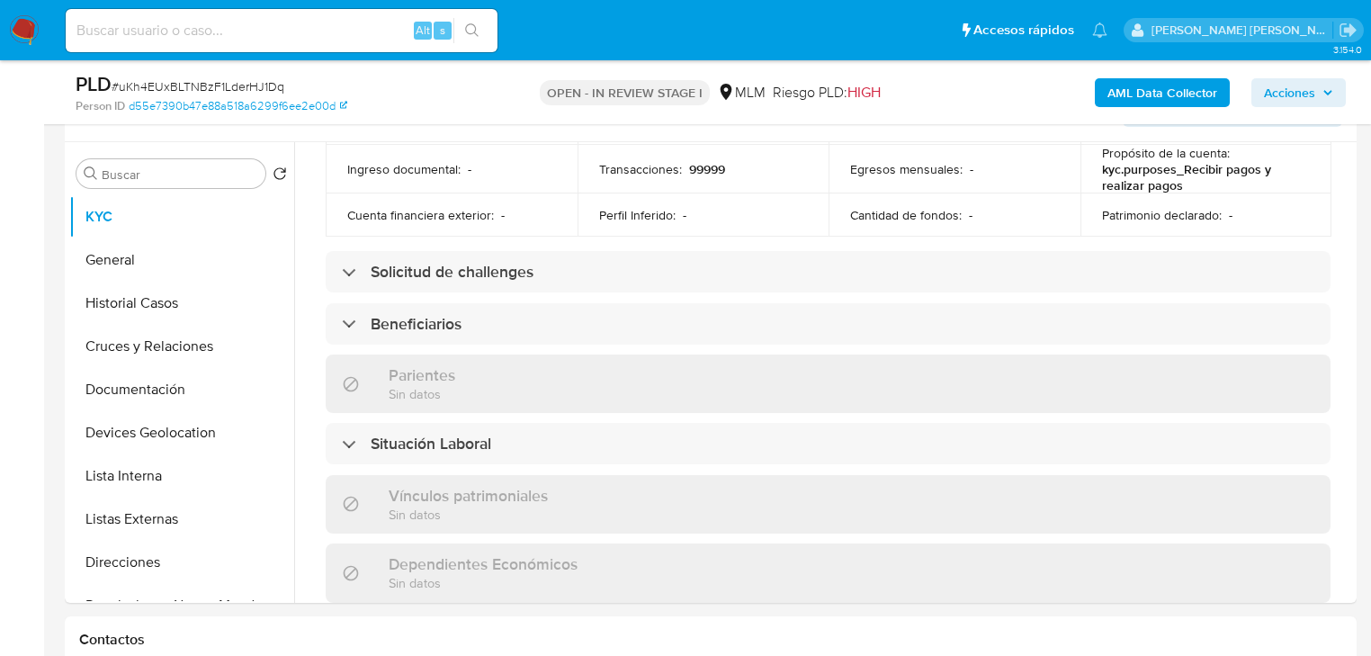
scroll to position [1112, 0]
